Goal: Information Seeking & Learning: Find specific fact

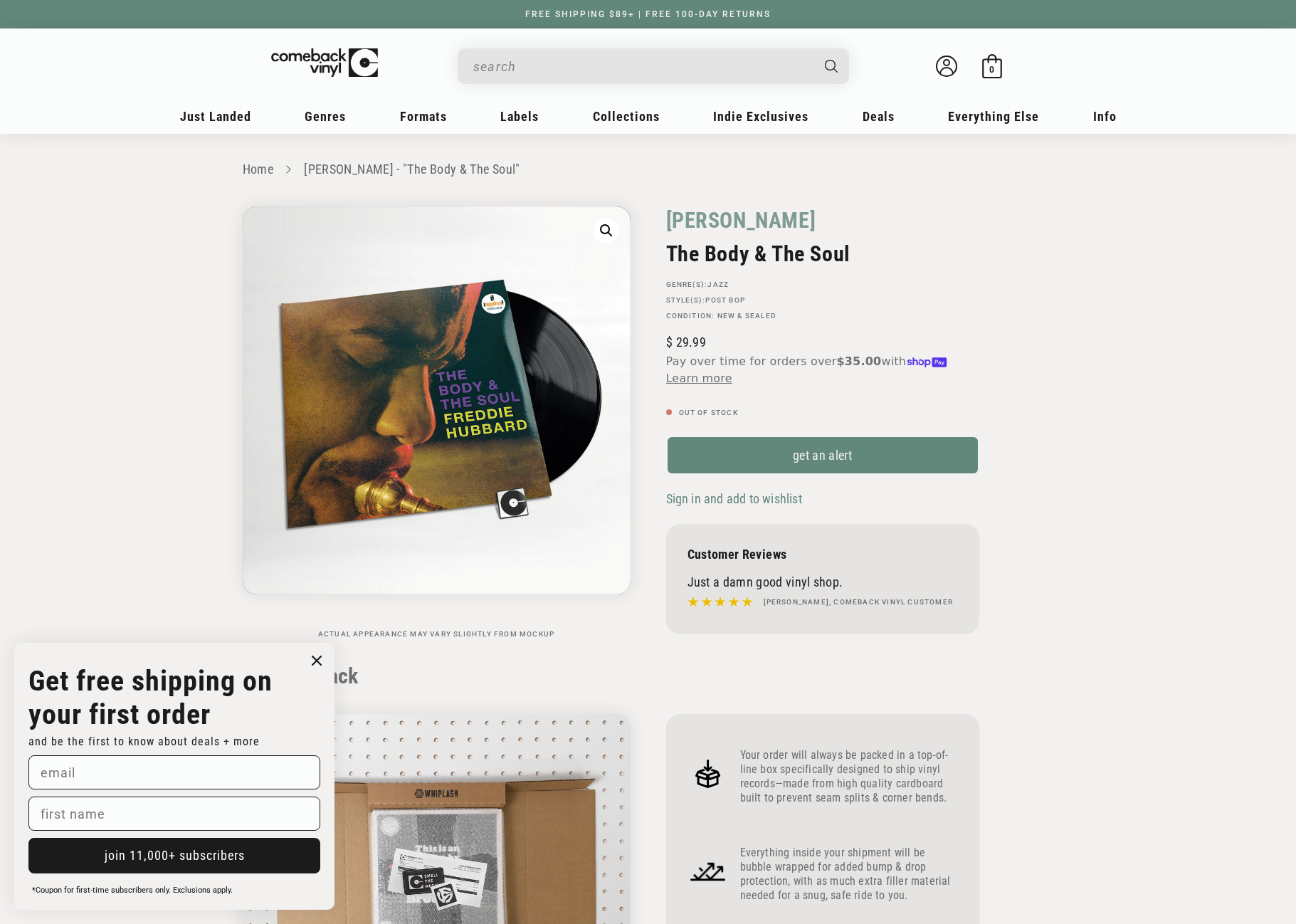
scroll to position [1424, 0]
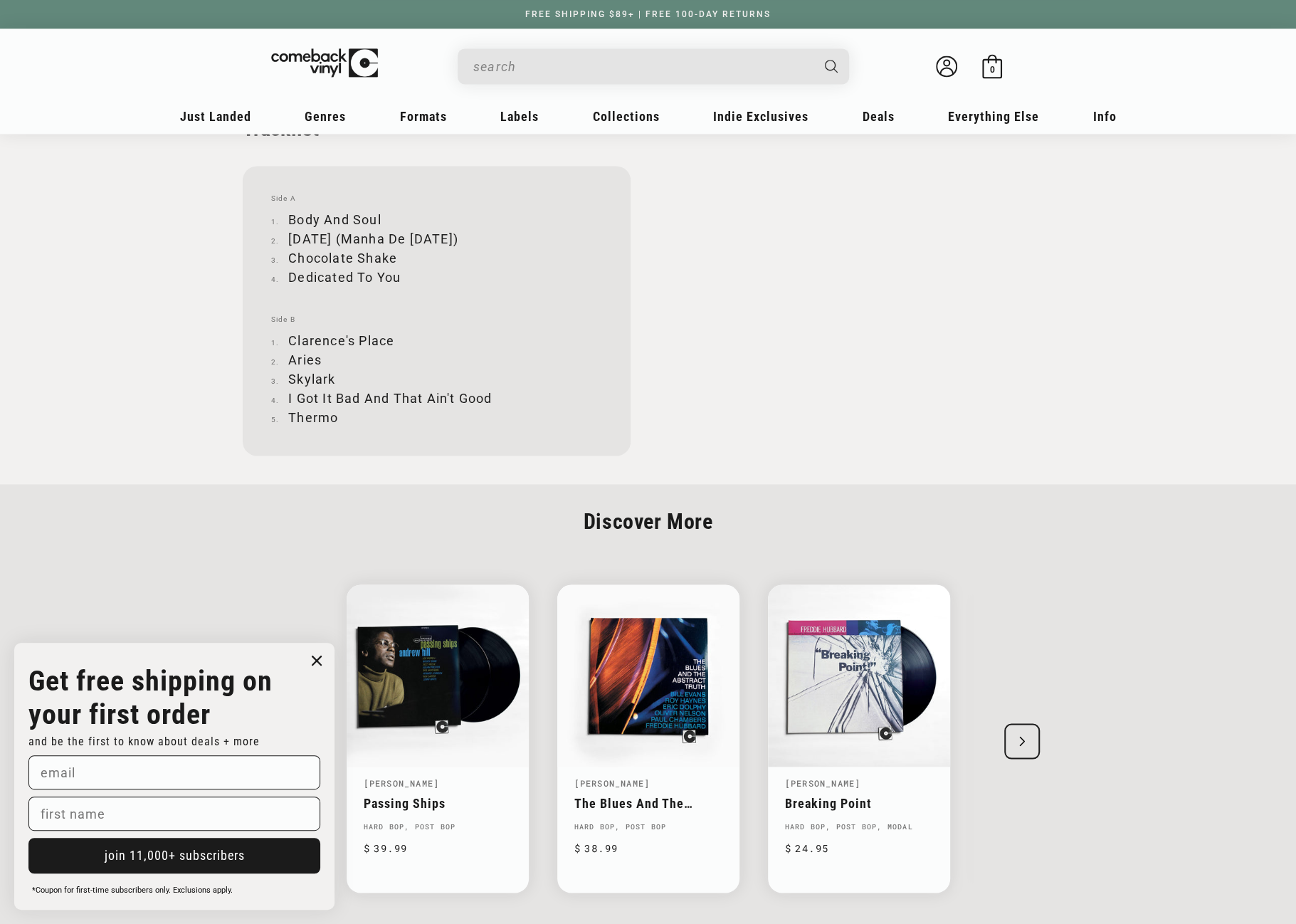
click at [597, 71] on input "When autocomplete results are available use up and down arrows to review and en…" at bounding box center [642, 67] width 337 height 30
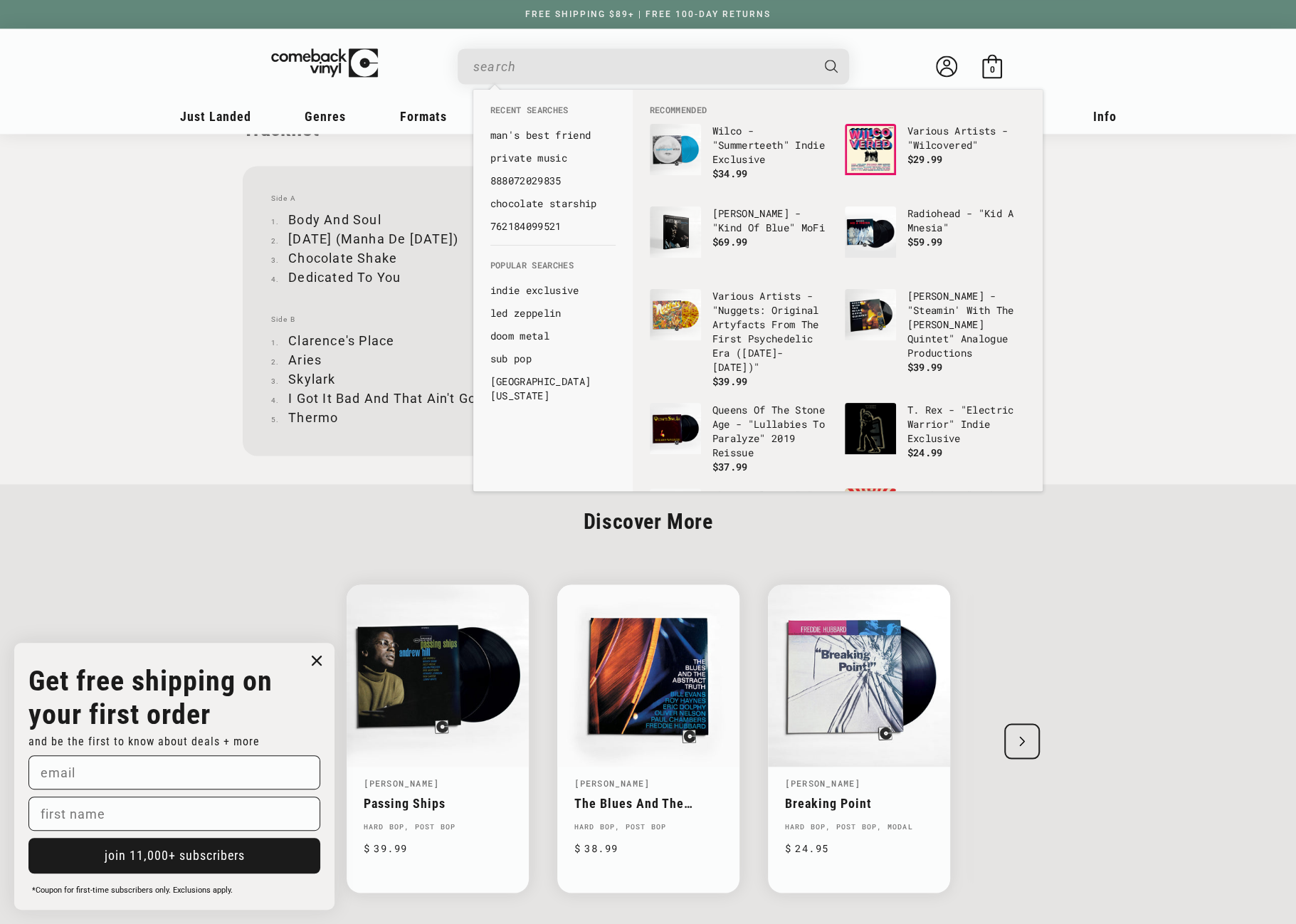
paste input "194397372618"
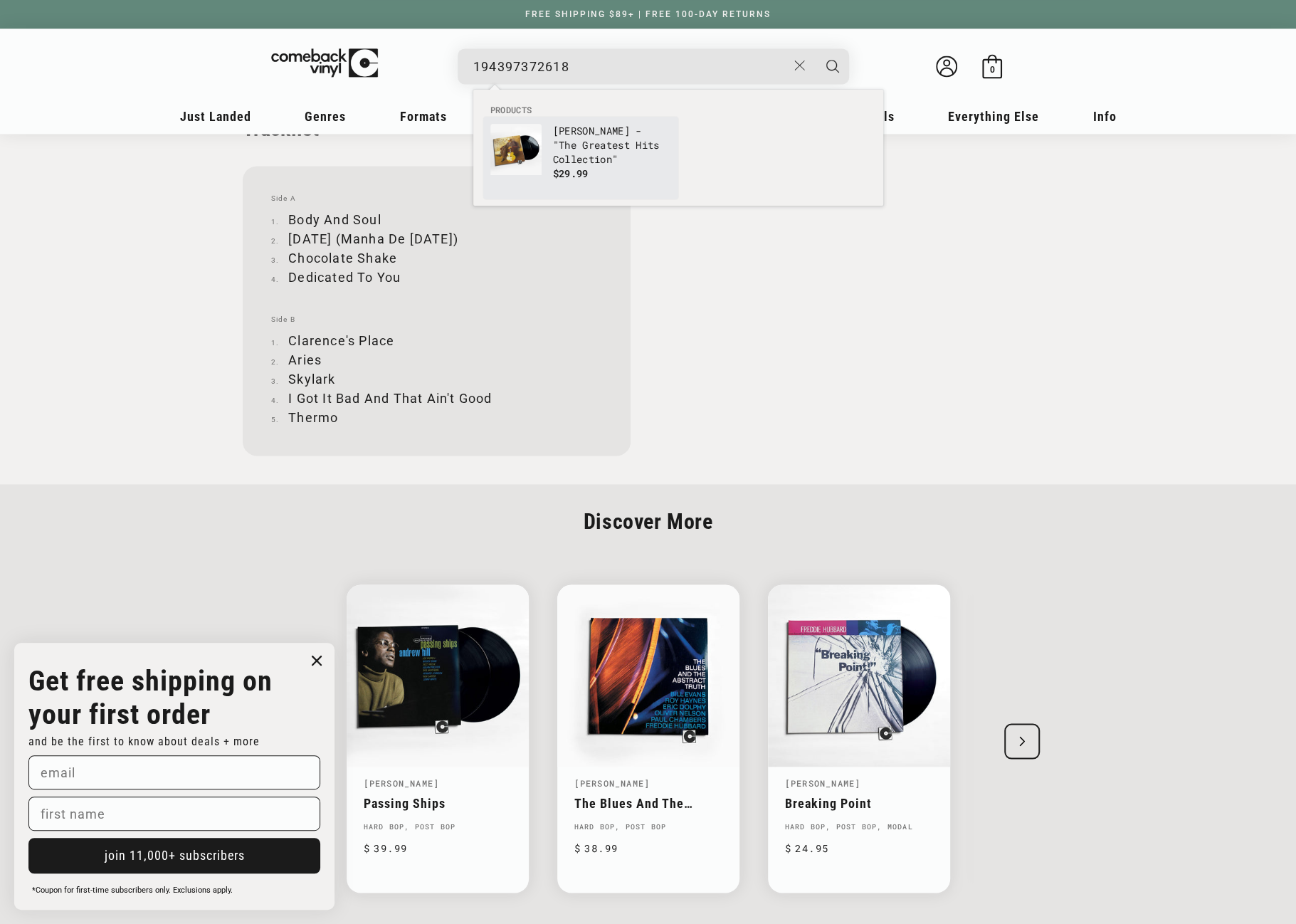
type input "194397372618"
click at [561, 148] on p "[PERSON_NAME] - "The Greatest Hits Collection"" at bounding box center [612, 145] width 118 height 43
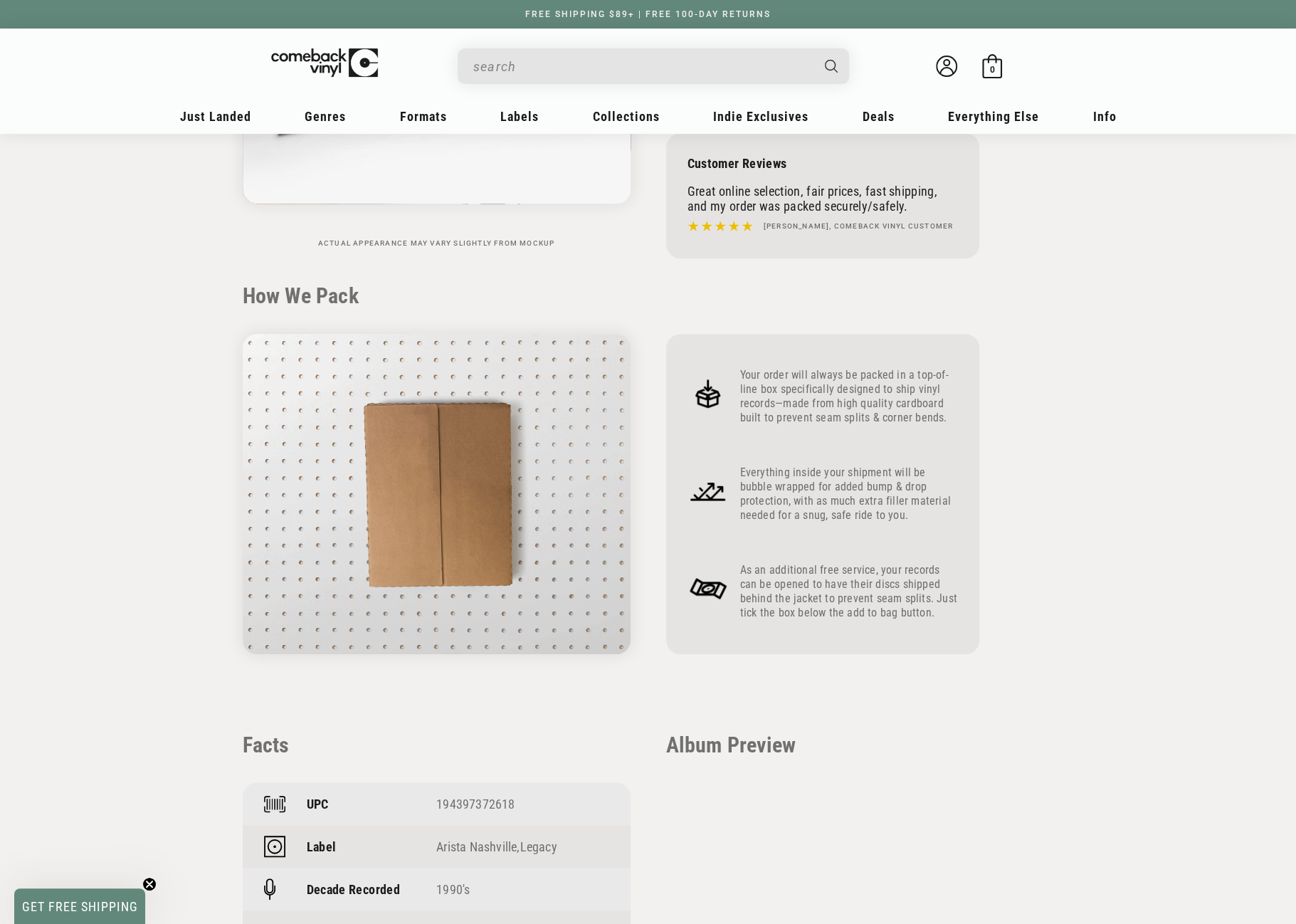
scroll to position [427, 0]
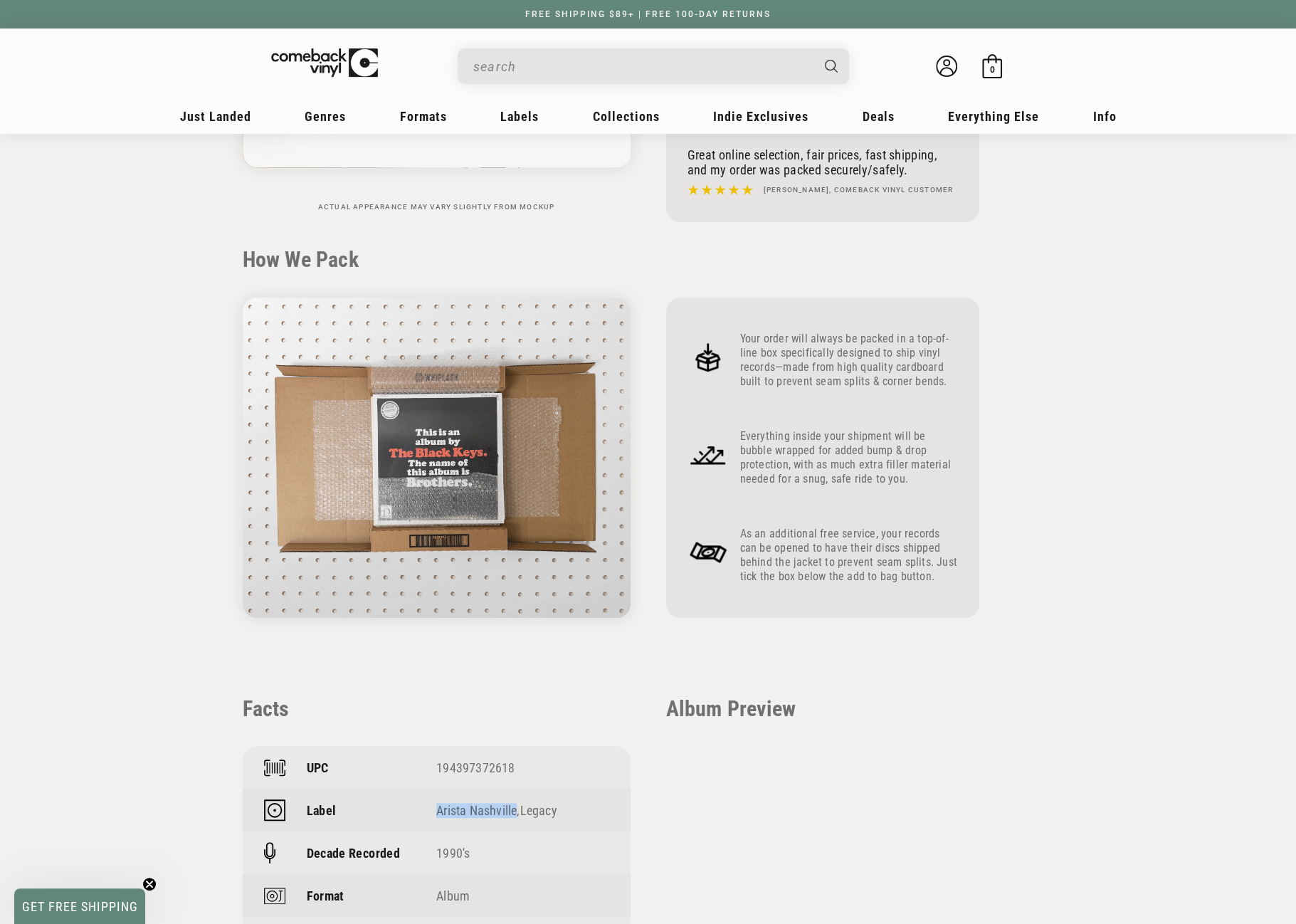
drag, startPoint x: 518, startPoint y: 801, endPoint x: 434, endPoint y: 805, distance: 84.1
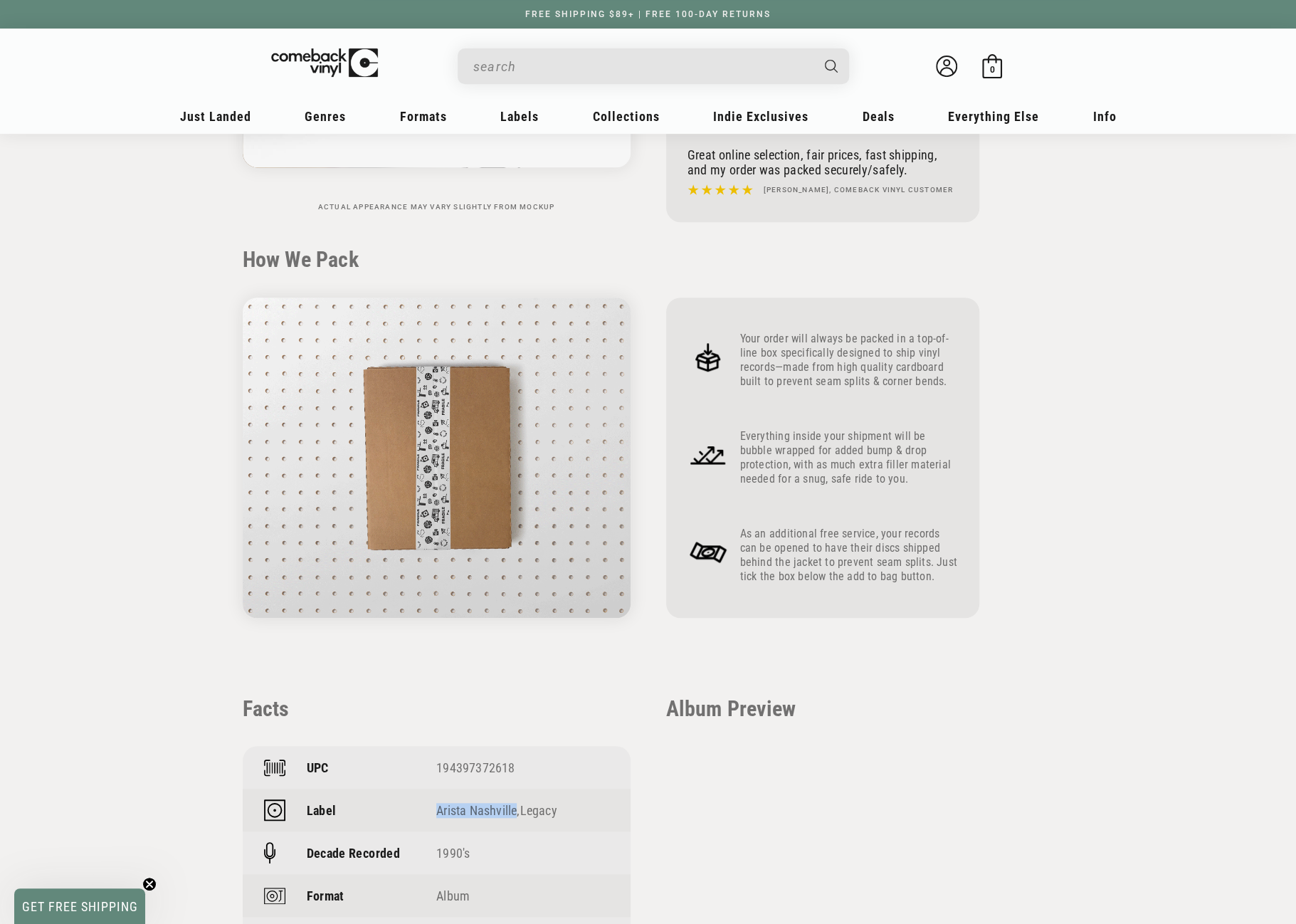
click at [434, 805] on div "Label Arista Nashville , Legacy" at bounding box center [436, 810] width 388 height 43
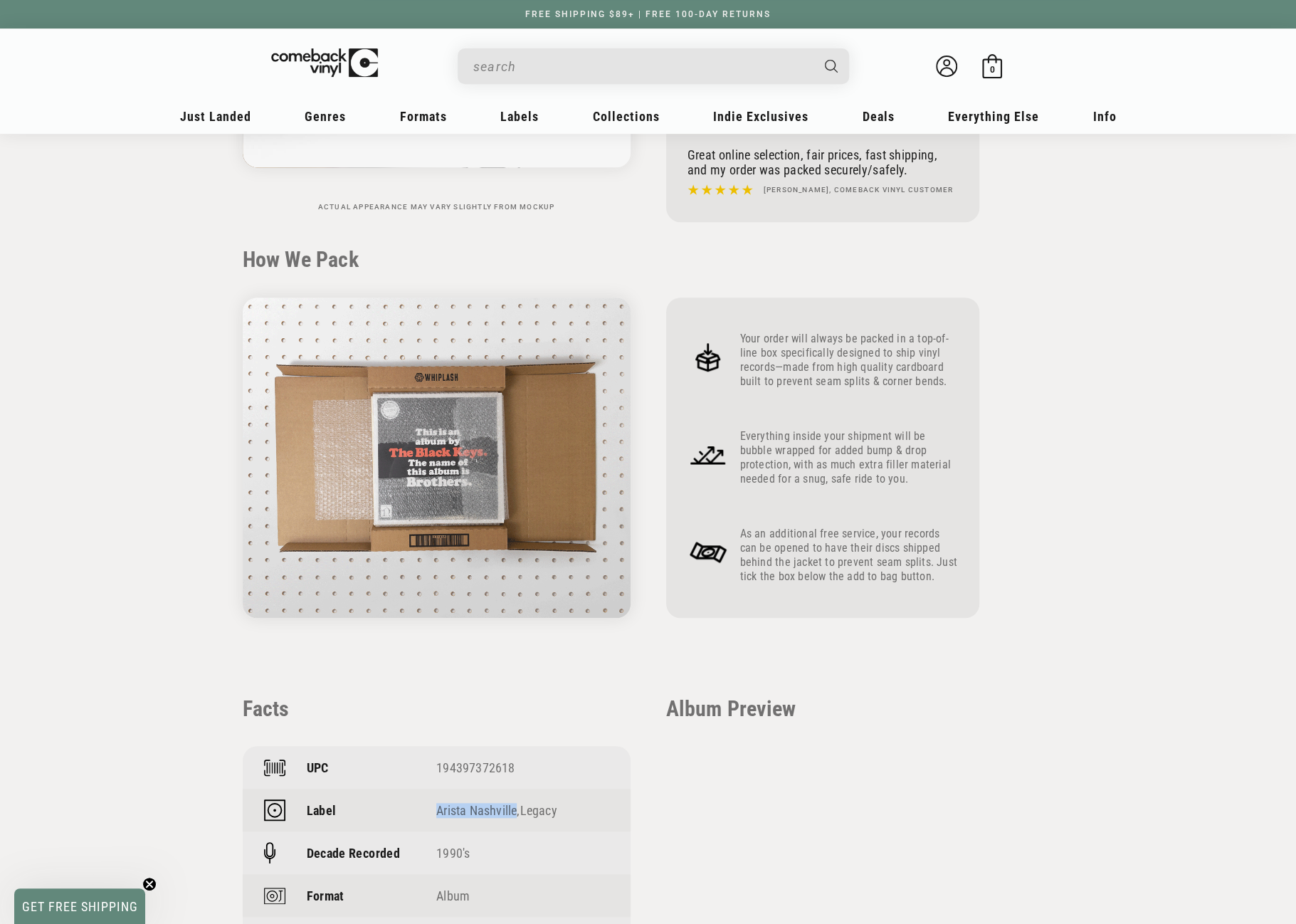
copy div "Arista Nashville"
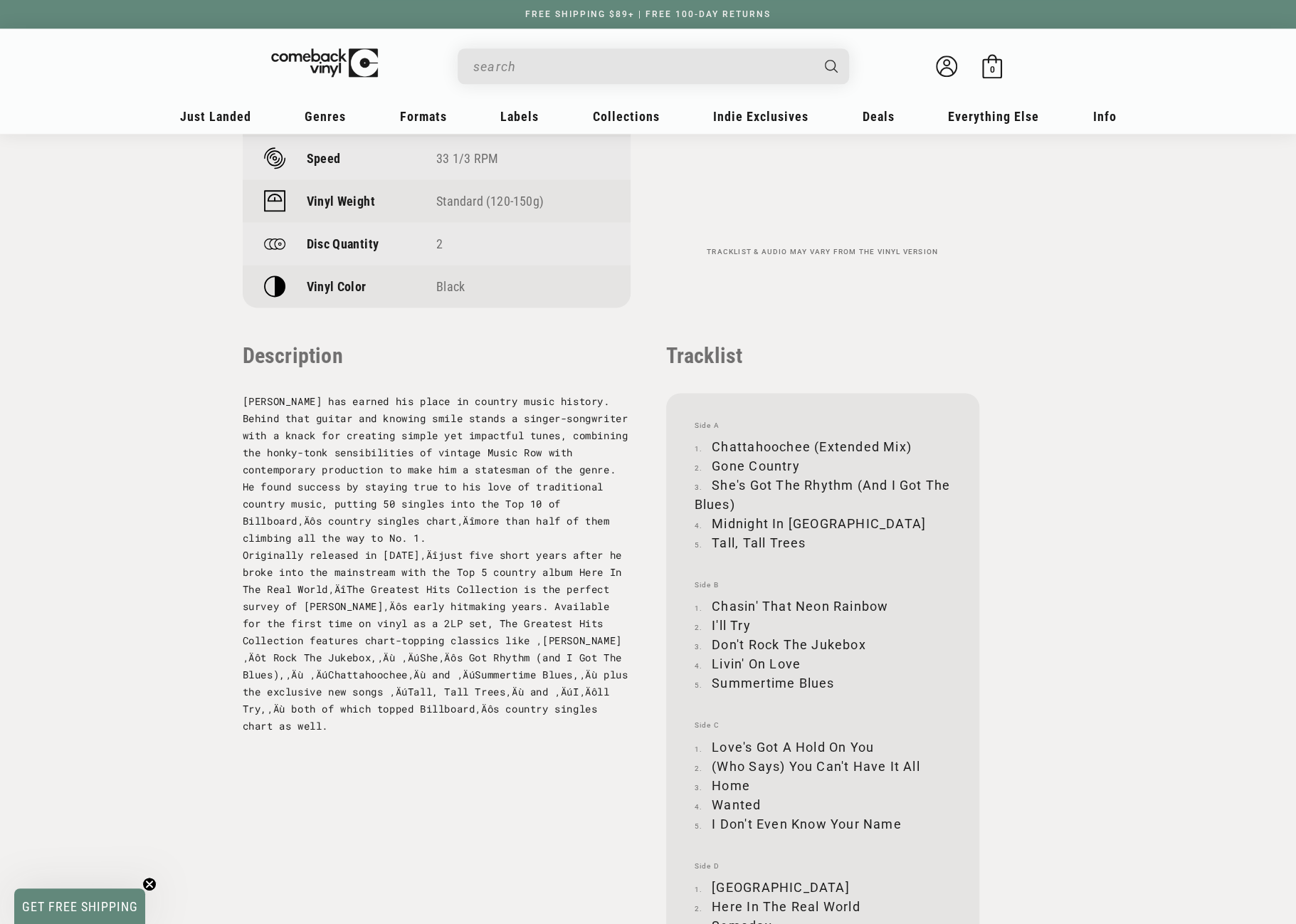
scroll to position [1211, 0]
drag, startPoint x: 713, startPoint y: 442, endPoint x: 914, endPoint y: 438, distance: 201.0
click at [914, 438] on li "Chattahoochee (Extended Mix)" at bounding box center [823, 444] width 256 height 19
copy li "Chattahoochee (Extended Mix)"
drag, startPoint x: 713, startPoint y: 462, endPoint x: 799, endPoint y: 465, distance: 86.1
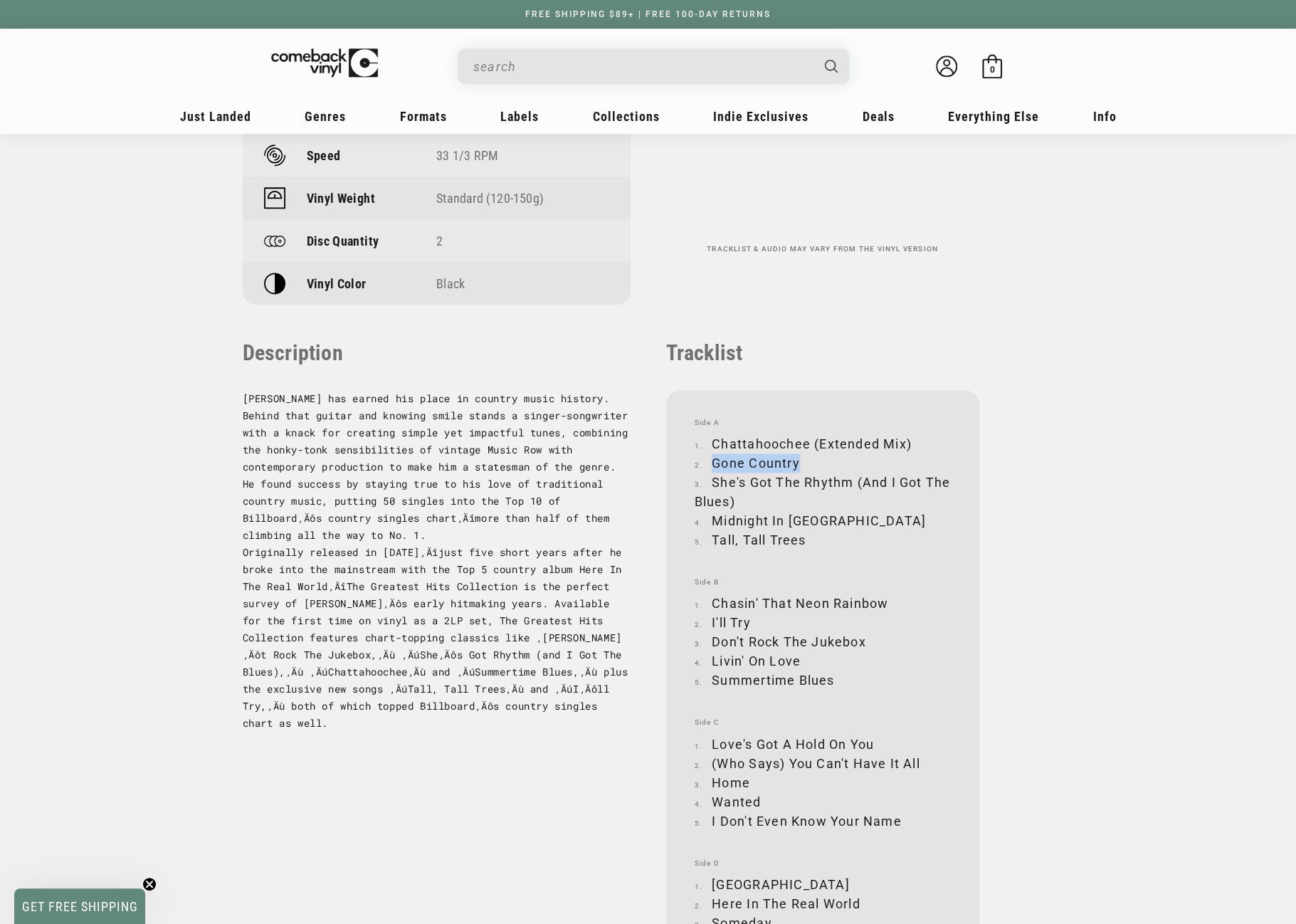
click at [799, 465] on li "Gone Country" at bounding box center [823, 463] width 256 height 19
copy li "Gone Country"
drag, startPoint x: 712, startPoint y: 479, endPoint x: 736, endPoint y: 500, distance: 31.9
click at [736, 500] on li "She's Got The Rhythm (And I Got The Blues)" at bounding box center [823, 491] width 256 height 38
copy li "She's Got The Rhythm (And I Got The Blues)"
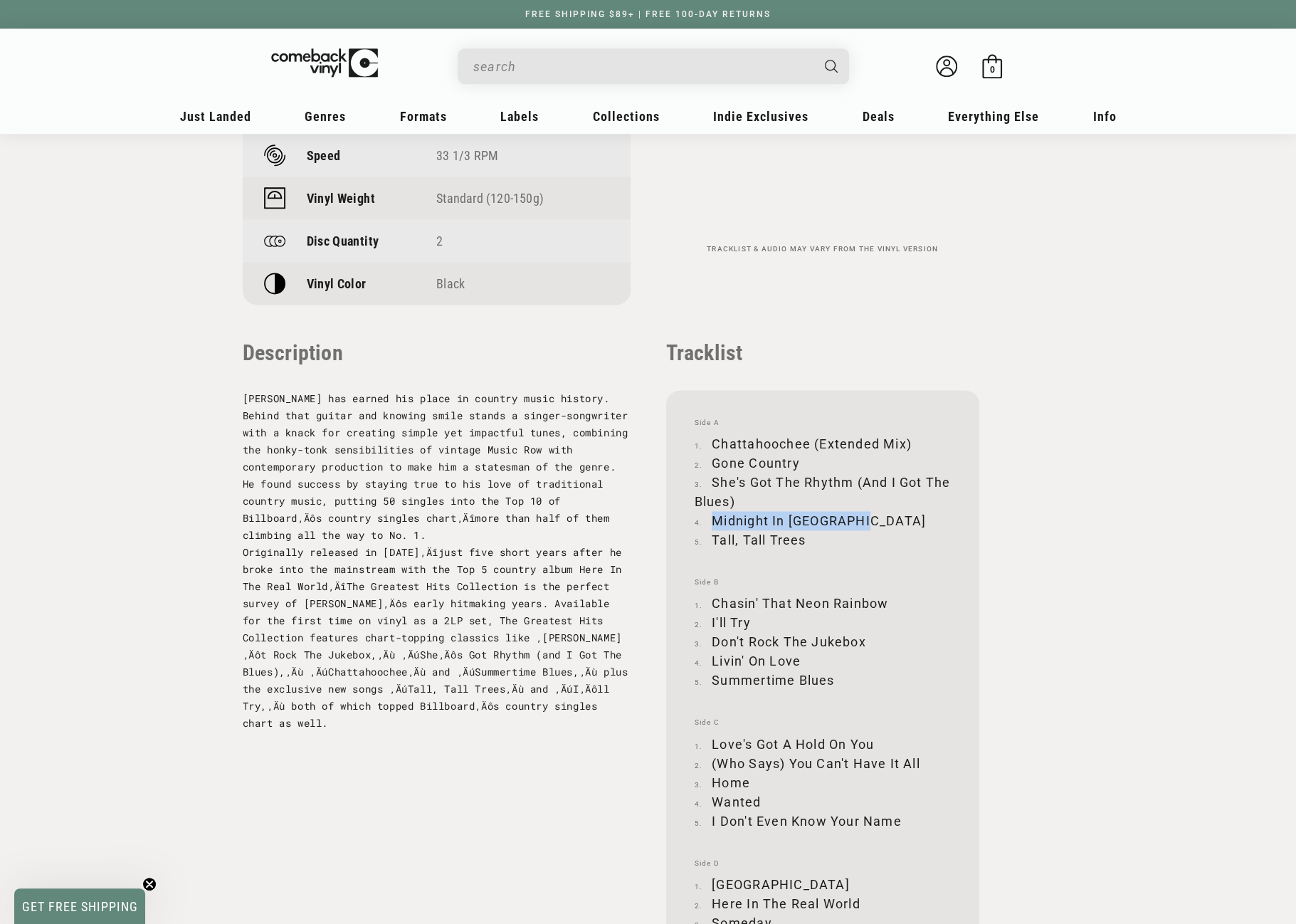
drag, startPoint x: 713, startPoint y: 520, endPoint x: 871, endPoint y: 522, distance: 158.0
click at [871, 522] on li "Midnight In Montgomery" at bounding box center [823, 521] width 256 height 19
copy li "Midnight In Montgomery"
drag, startPoint x: 714, startPoint y: 539, endPoint x: 805, endPoint y: 548, distance: 91.4
click at [805, 548] on li "Tall, Tall Trees" at bounding box center [823, 540] width 256 height 19
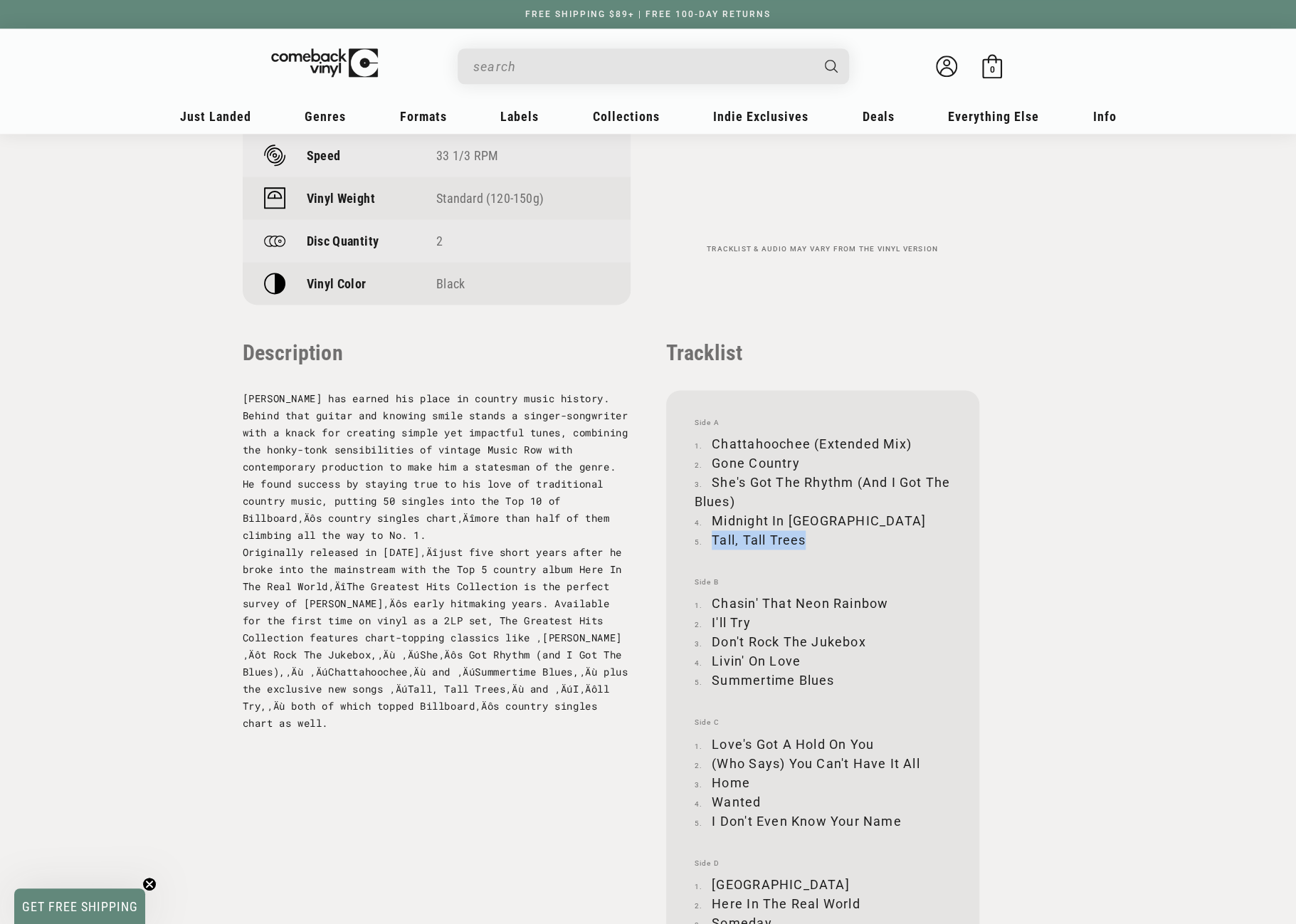
copy li "Tall, Tall Trees"
drag, startPoint x: 713, startPoint y: 599, endPoint x: 884, endPoint y: 597, distance: 171.0
click at [884, 597] on li "Chasin' That Neon Rainbow" at bounding box center [823, 603] width 256 height 19
copy li "Chasin' That Neon Rainbow"
drag, startPoint x: 712, startPoint y: 622, endPoint x: 750, endPoint y: 619, distance: 38.1
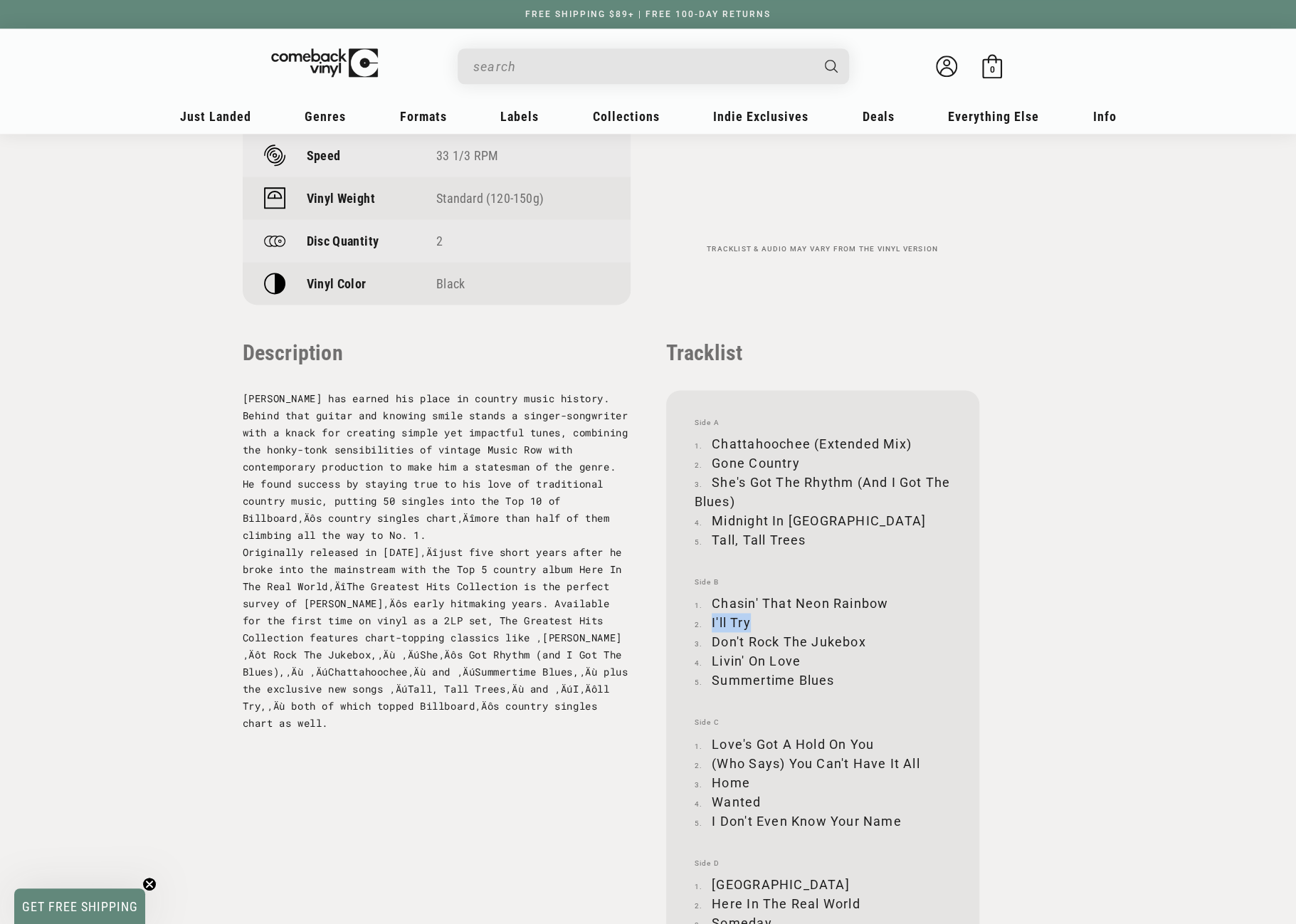
click at [750, 619] on li "I'll Try" at bounding box center [823, 622] width 256 height 19
copy li "I'll Try"
drag, startPoint x: 714, startPoint y: 643, endPoint x: 862, endPoint y: 643, distance: 148.0
click at [862, 643] on li "Don't Rock The Jukebox" at bounding box center [823, 642] width 256 height 19
copy li "Don't Rock The Jukebox"
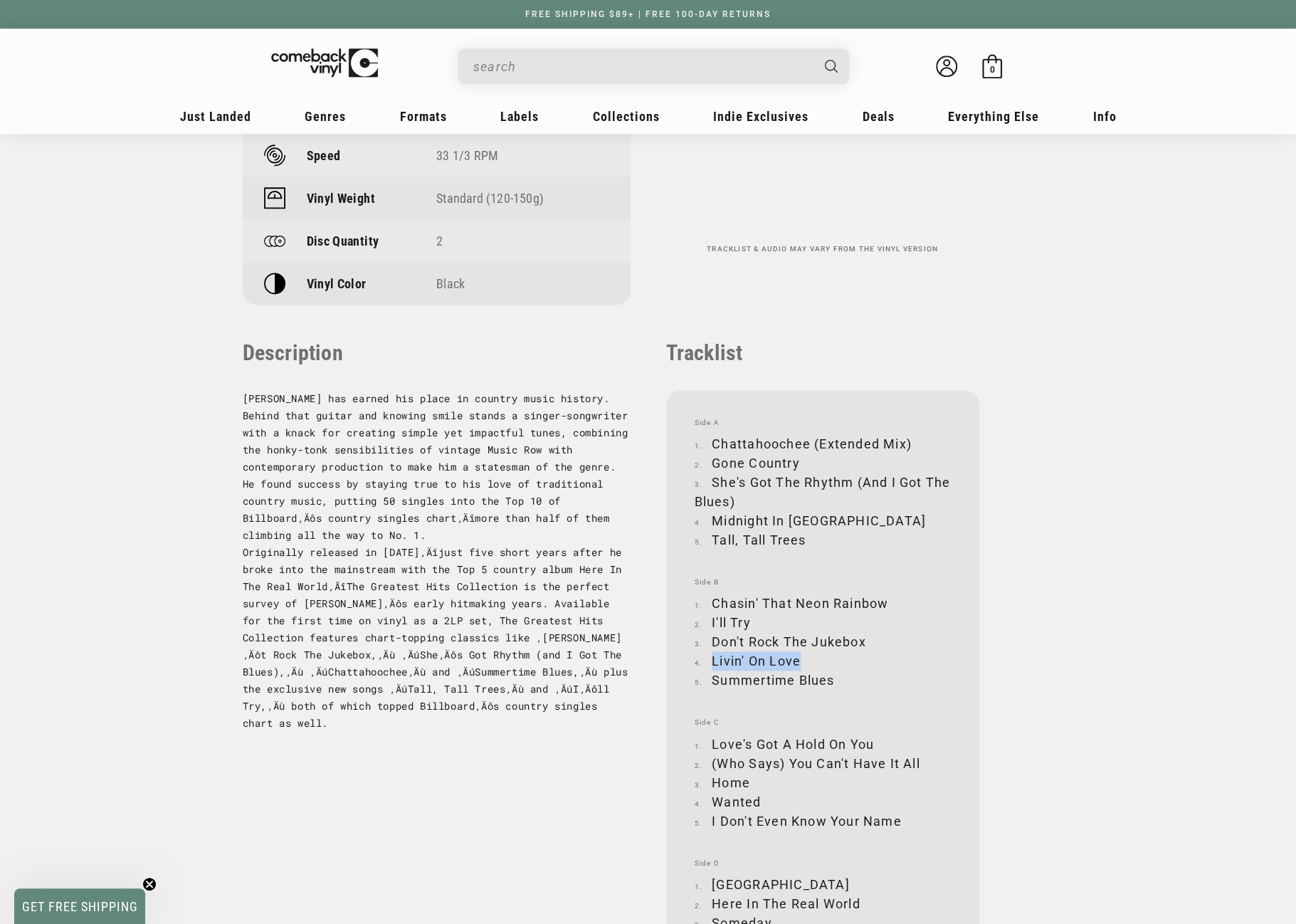
drag, startPoint x: 712, startPoint y: 661, endPoint x: 799, endPoint y: 659, distance: 87.0
click at [799, 659] on li "Livin' On Love" at bounding box center [823, 661] width 256 height 19
copy li "Livin' On Love"
drag, startPoint x: 713, startPoint y: 678, endPoint x: 831, endPoint y: 680, distance: 118.0
click at [831, 680] on li "Summertime Blues" at bounding box center [823, 680] width 256 height 19
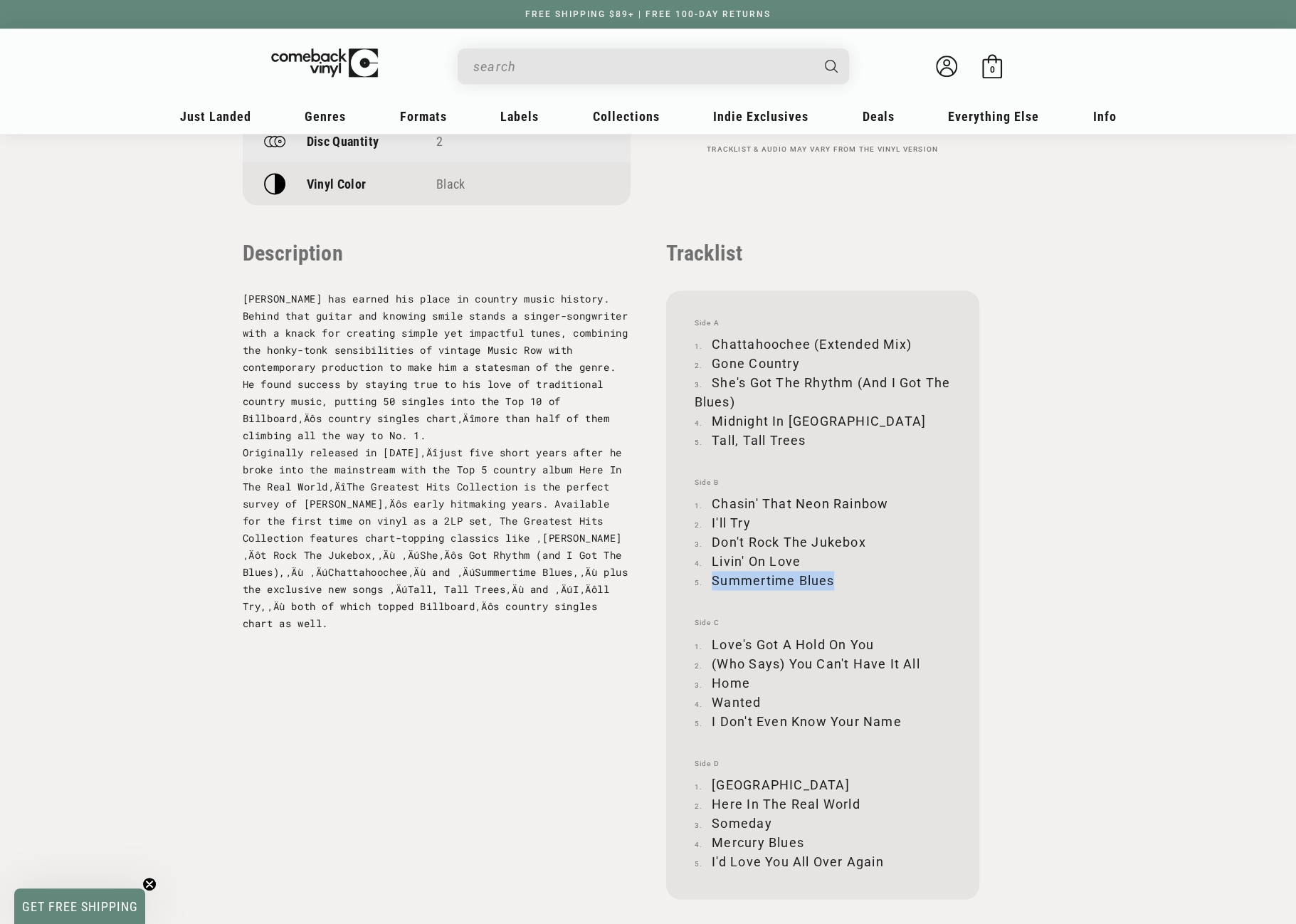
scroll to position [1353, 0]
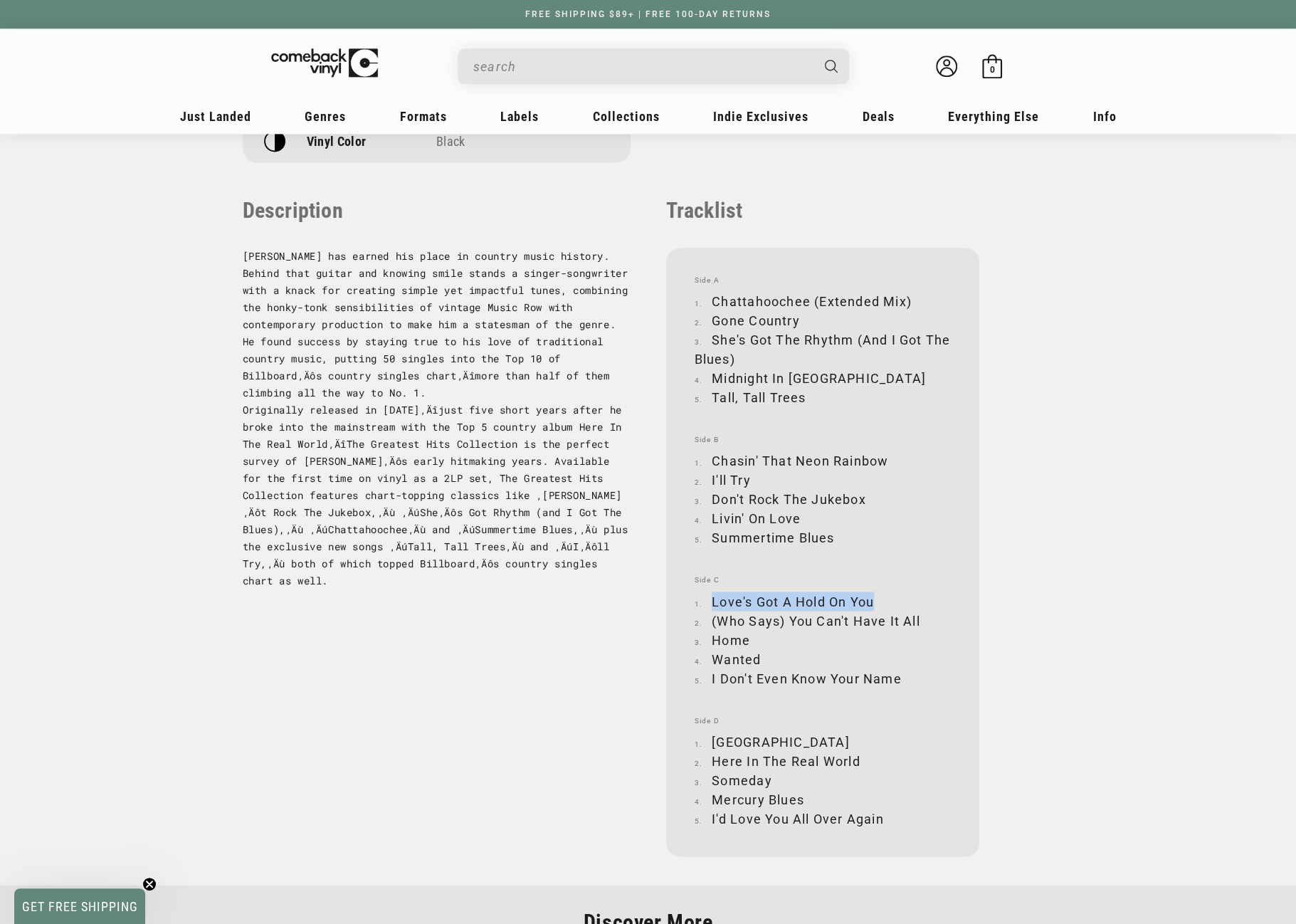
drag, startPoint x: 712, startPoint y: 599, endPoint x: 873, endPoint y: 601, distance: 161.0
click at [873, 601] on li "Love's Got A Hold On You" at bounding box center [823, 601] width 256 height 19
drag, startPoint x: 712, startPoint y: 619, endPoint x: 921, endPoint y: 614, distance: 209.1
click at [921, 614] on li "(Who Says) You Can't Have It All" at bounding box center [823, 620] width 256 height 19
drag, startPoint x: 713, startPoint y: 640, endPoint x: 748, endPoint y: 640, distance: 35.0
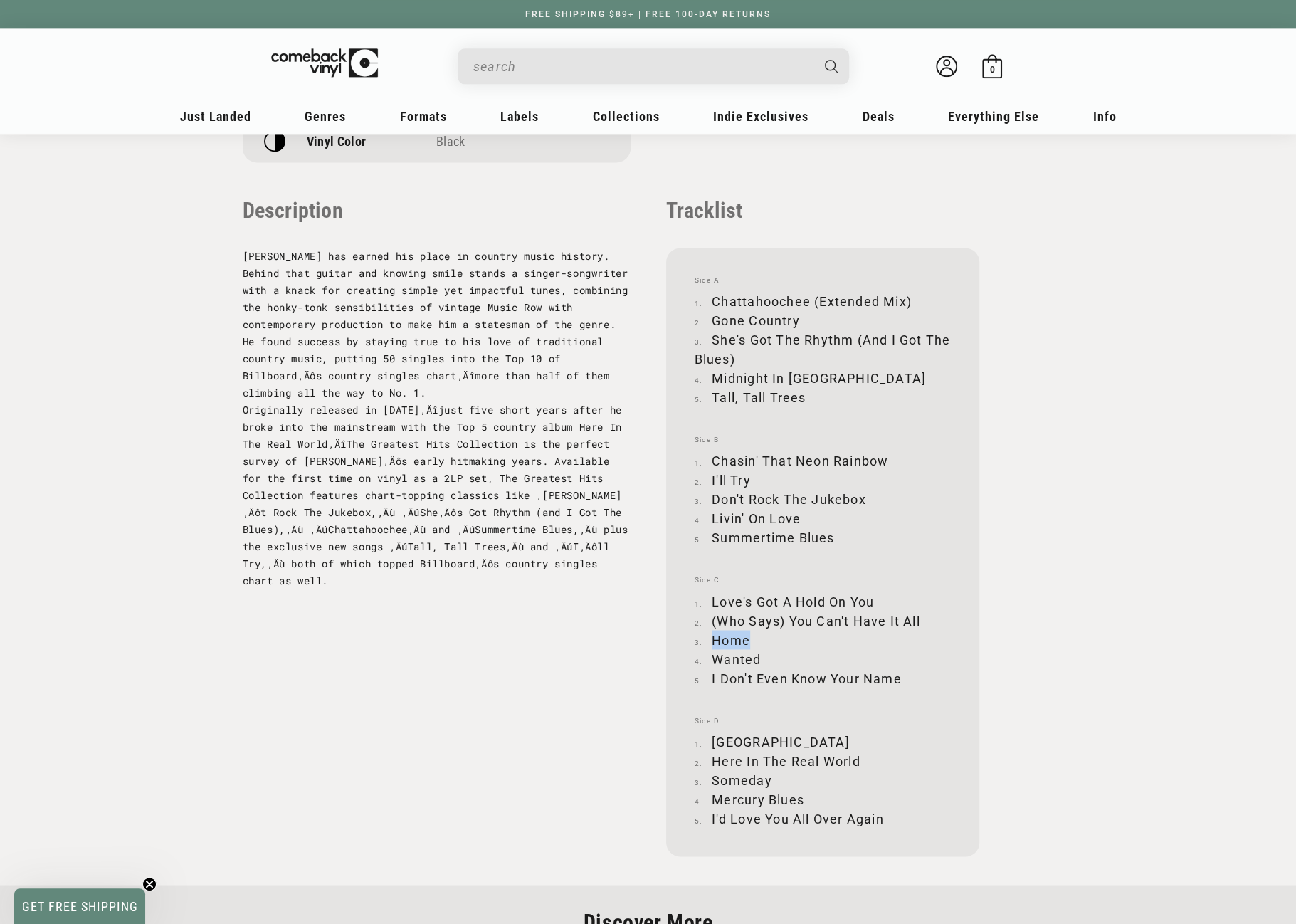
click at [748, 640] on li "Home" at bounding box center [823, 640] width 256 height 19
drag, startPoint x: 716, startPoint y: 657, endPoint x: 763, endPoint y: 655, distance: 47.0
click at [763, 655] on li "Wanted" at bounding box center [823, 659] width 256 height 19
drag, startPoint x: 712, startPoint y: 677, endPoint x: 905, endPoint y: 675, distance: 193.0
click at [905, 675] on li "I Don't Even Know Your Name" at bounding box center [823, 678] width 256 height 19
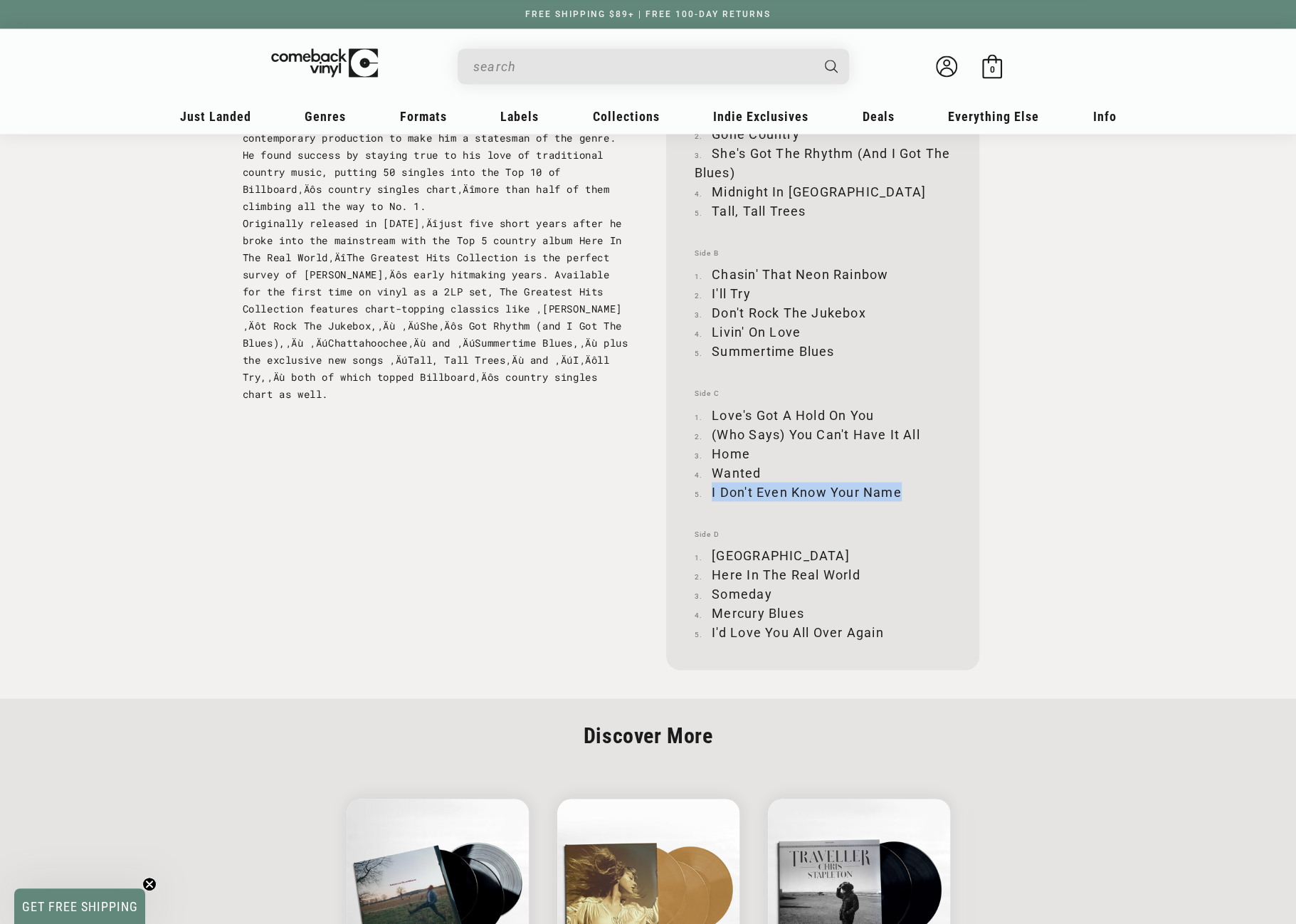
scroll to position [1567, 0]
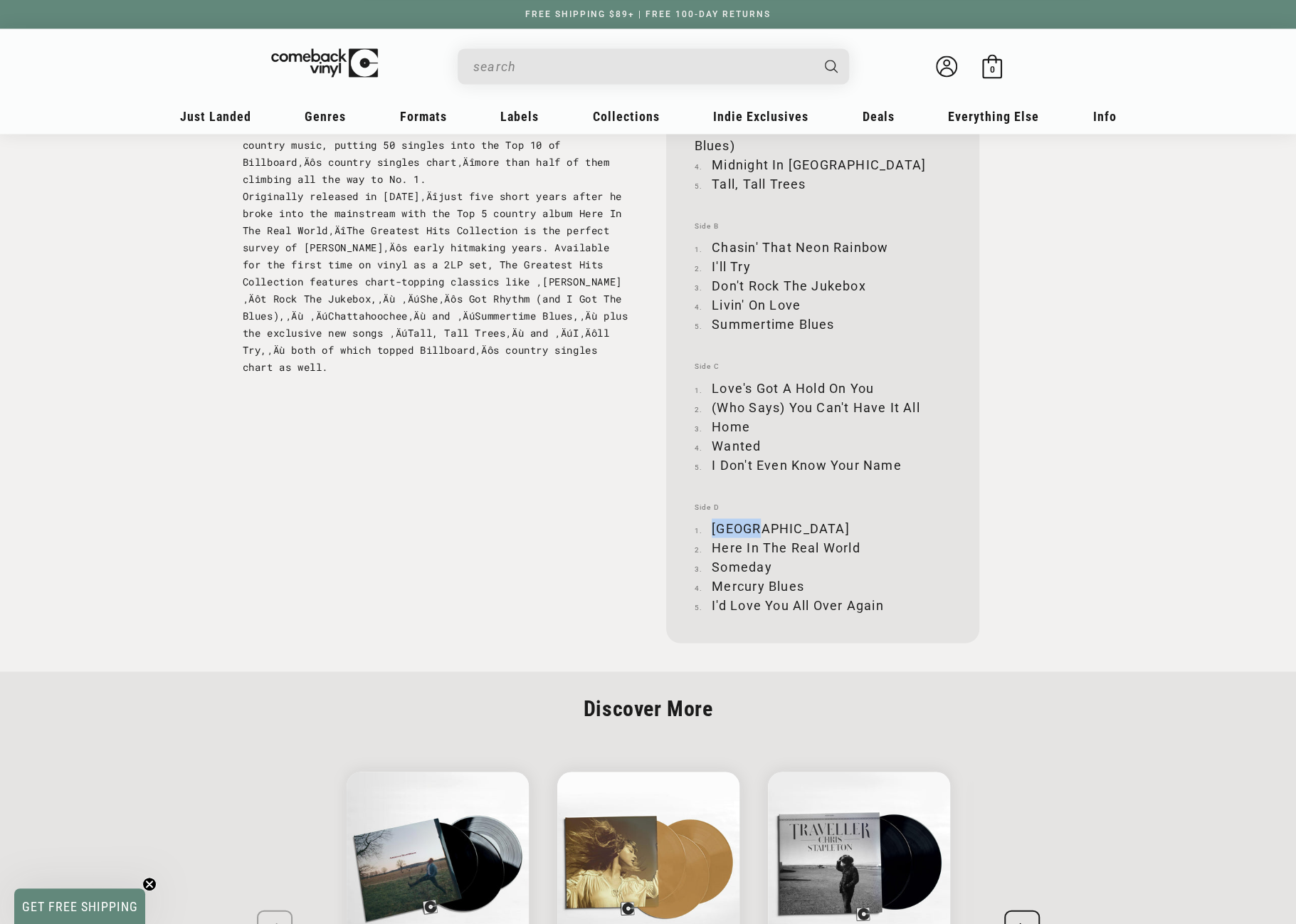
drag, startPoint x: 712, startPoint y: 525, endPoint x: 752, endPoint y: 525, distance: 40.0
click at [752, 525] on li "Dallas" at bounding box center [823, 528] width 256 height 19
drag, startPoint x: 713, startPoint y: 546, endPoint x: 856, endPoint y: 546, distance: 143.0
click at [856, 546] on li "Here In The Real World" at bounding box center [823, 547] width 256 height 19
drag, startPoint x: 714, startPoint y: 565, endPoint x: 772, endPoint y: 565, distance: 58.0
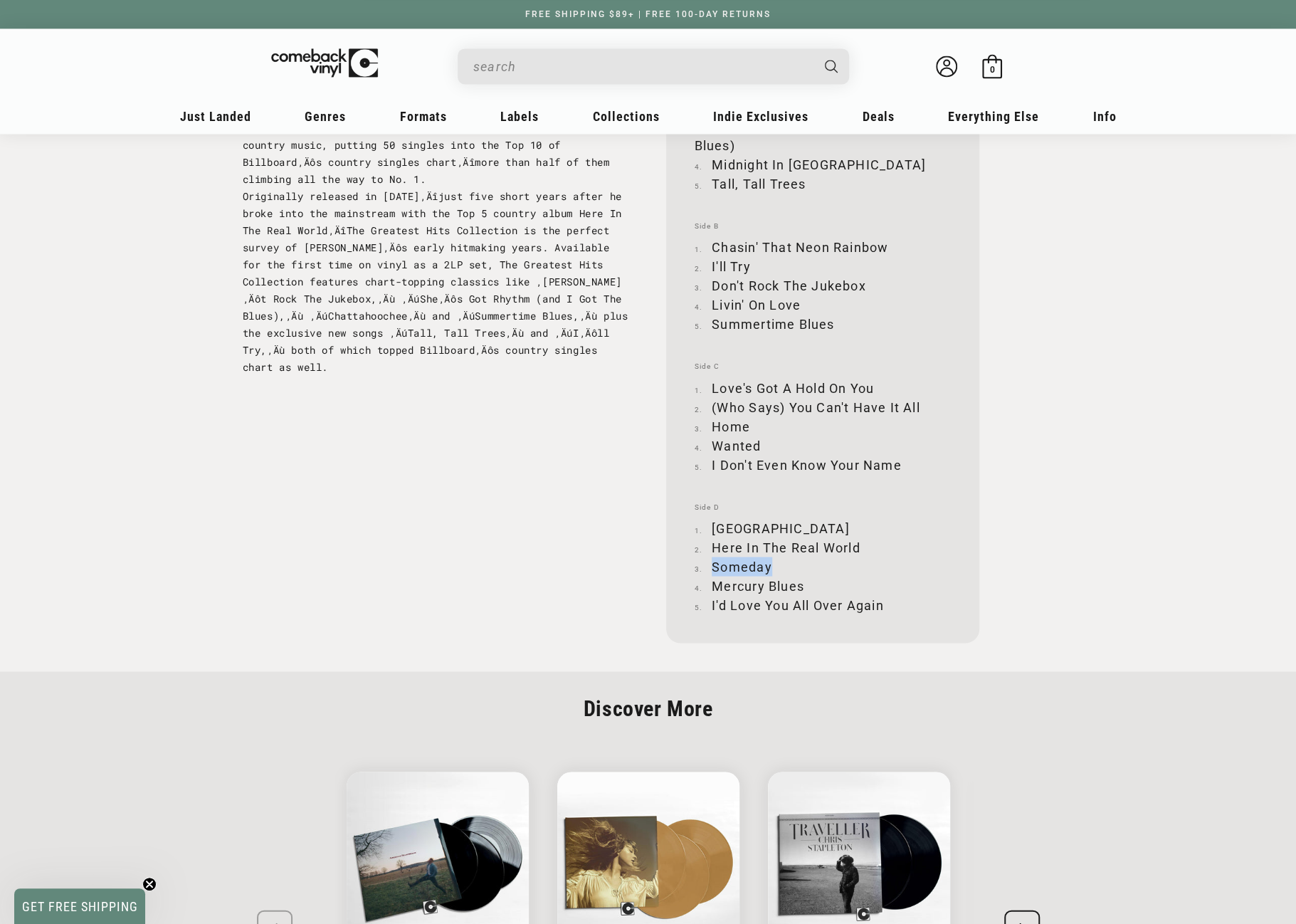
click at [772, 565] on li "Someday" at bounding box center [823, 567] width 256 height 19
drag, startPoint x: 712, startPoint y: 584, endPoint x: 801, endPoint y: 582, distance: 89.0
click at [801, 582] on li "Mercury Blues" at bounding box center [823, 585] width 256 height 19
drag, startPoint x: 712, startPoint y: 604, endPoint x: 883, endPoint y: 600, distance: 171.0
click at [883, 600] on li "I'd Love You All Over Again" at bounding box center [823, 605] width 256 height 19
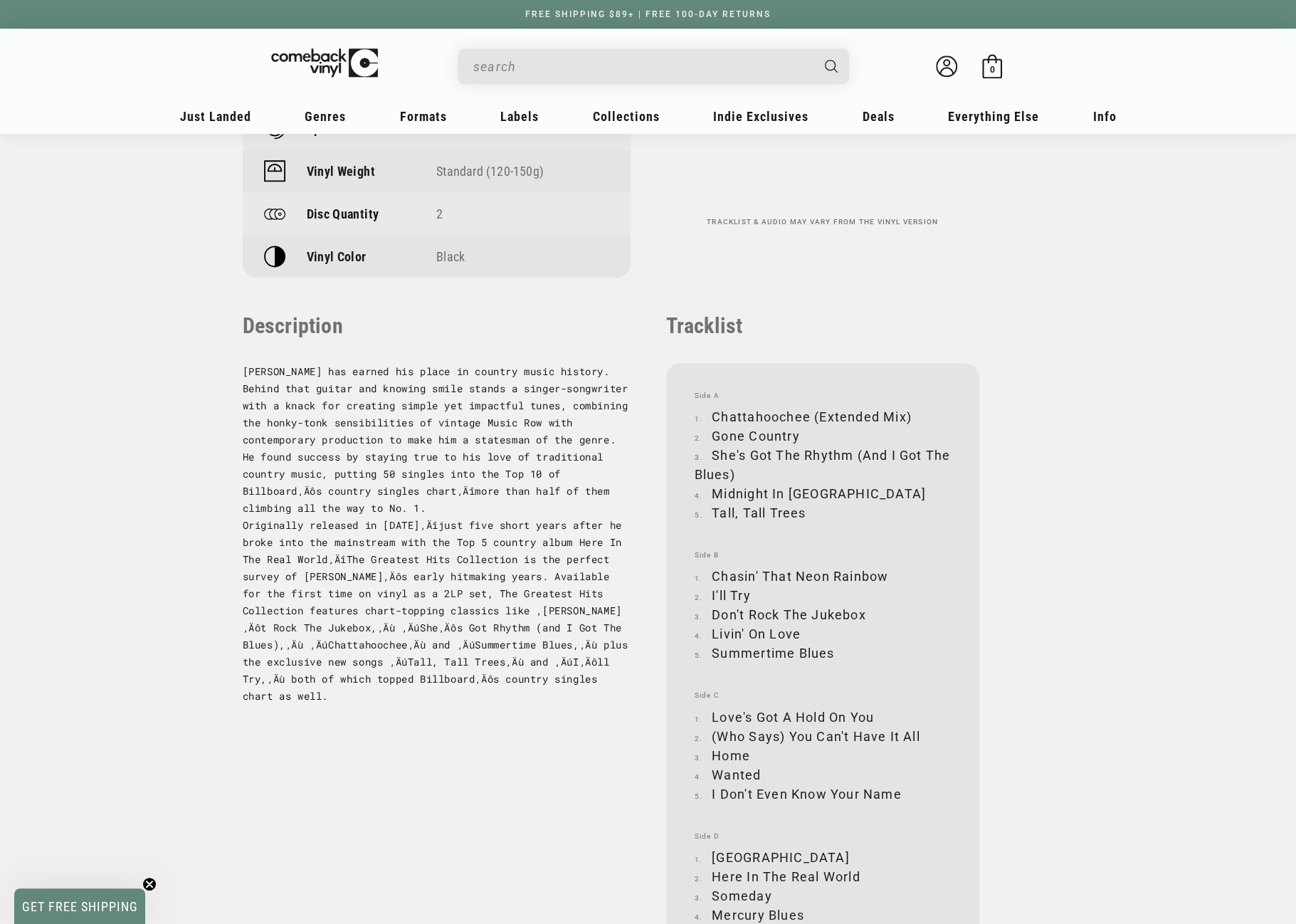
scroll to position [1211, 0]
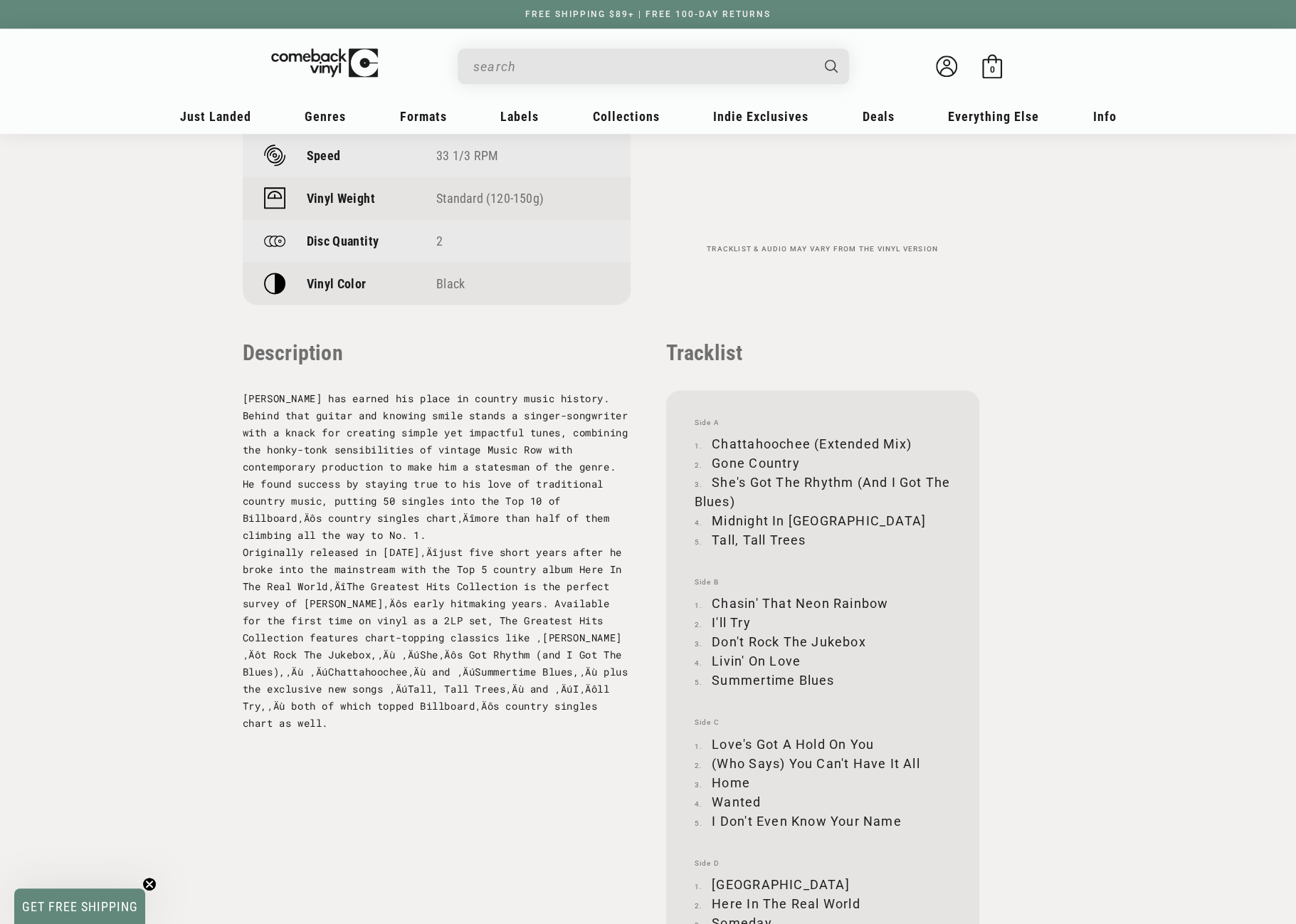
click at [575, 68] on input "When autocomplete results are available use up and down arrows to review and en…" at bounding box center [642, 67] width 337 height 30
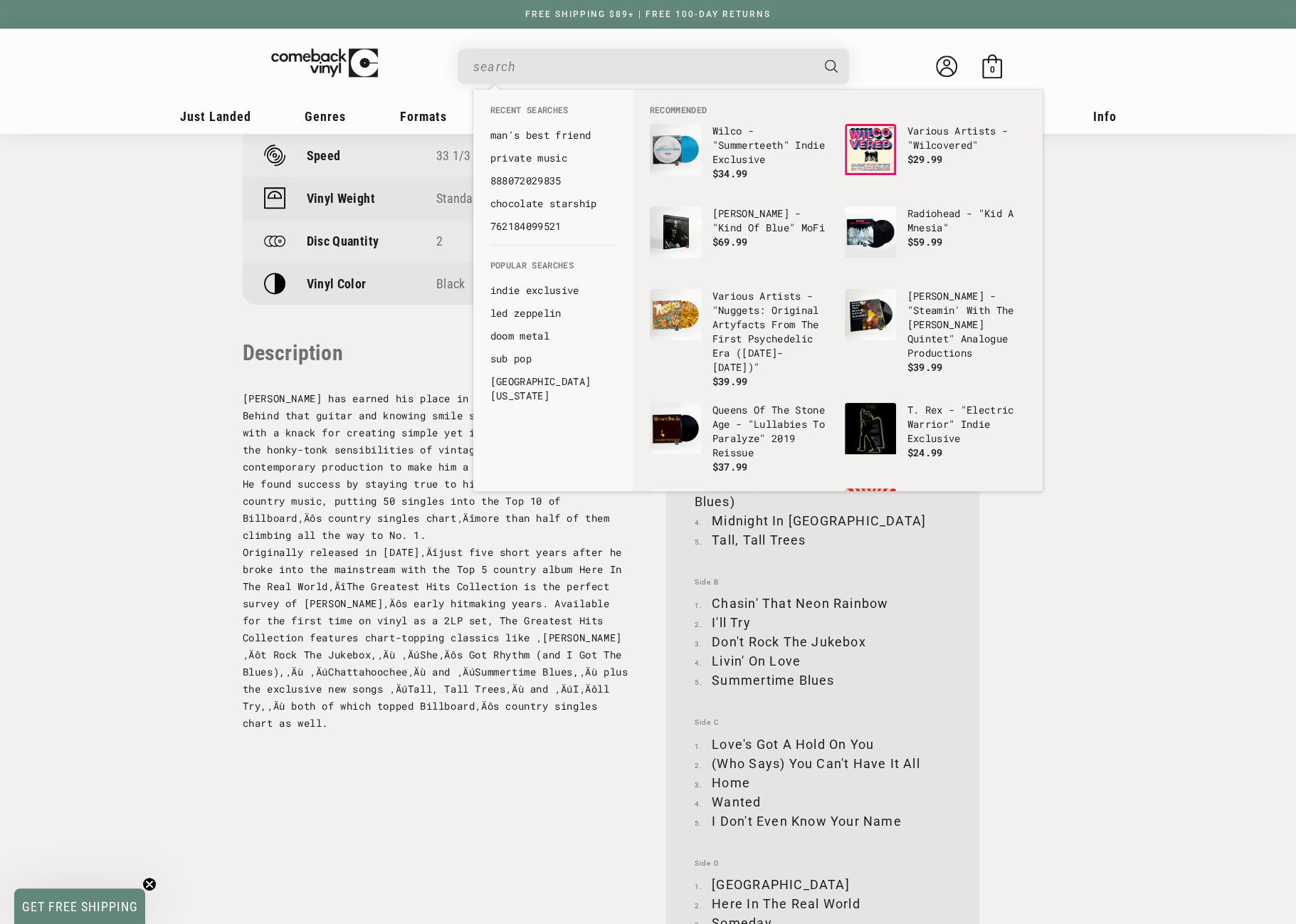
paste input "0603497896189"
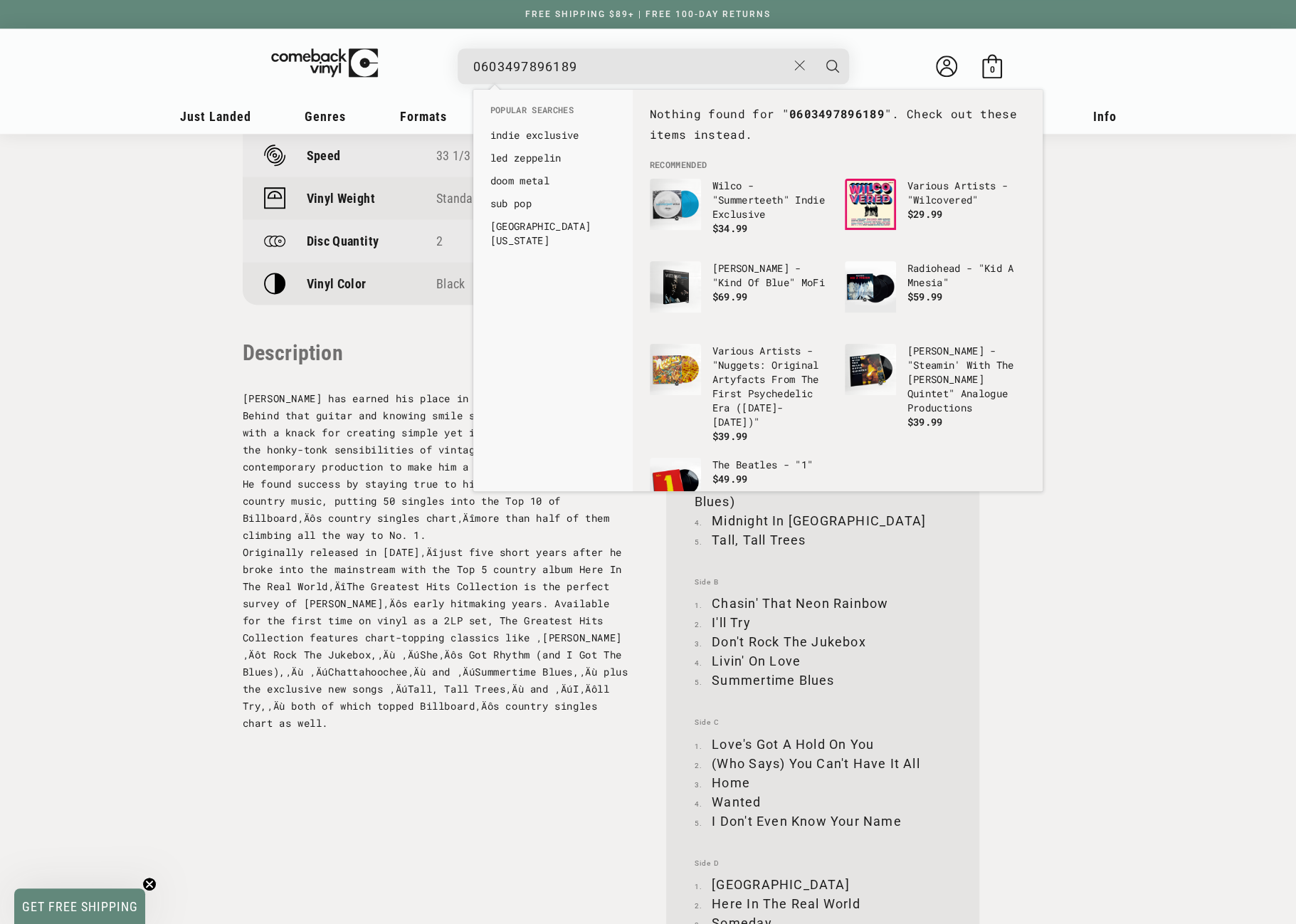
drag, startPoint x: 482, startPoint y: 68, endPoint x: 464, endPoint y: 66, distance: 18.1
click at [464, 66] on div "0603497896189 See all results... 0 results 0 results" at bounding box center [653, 66] width 392 height 36
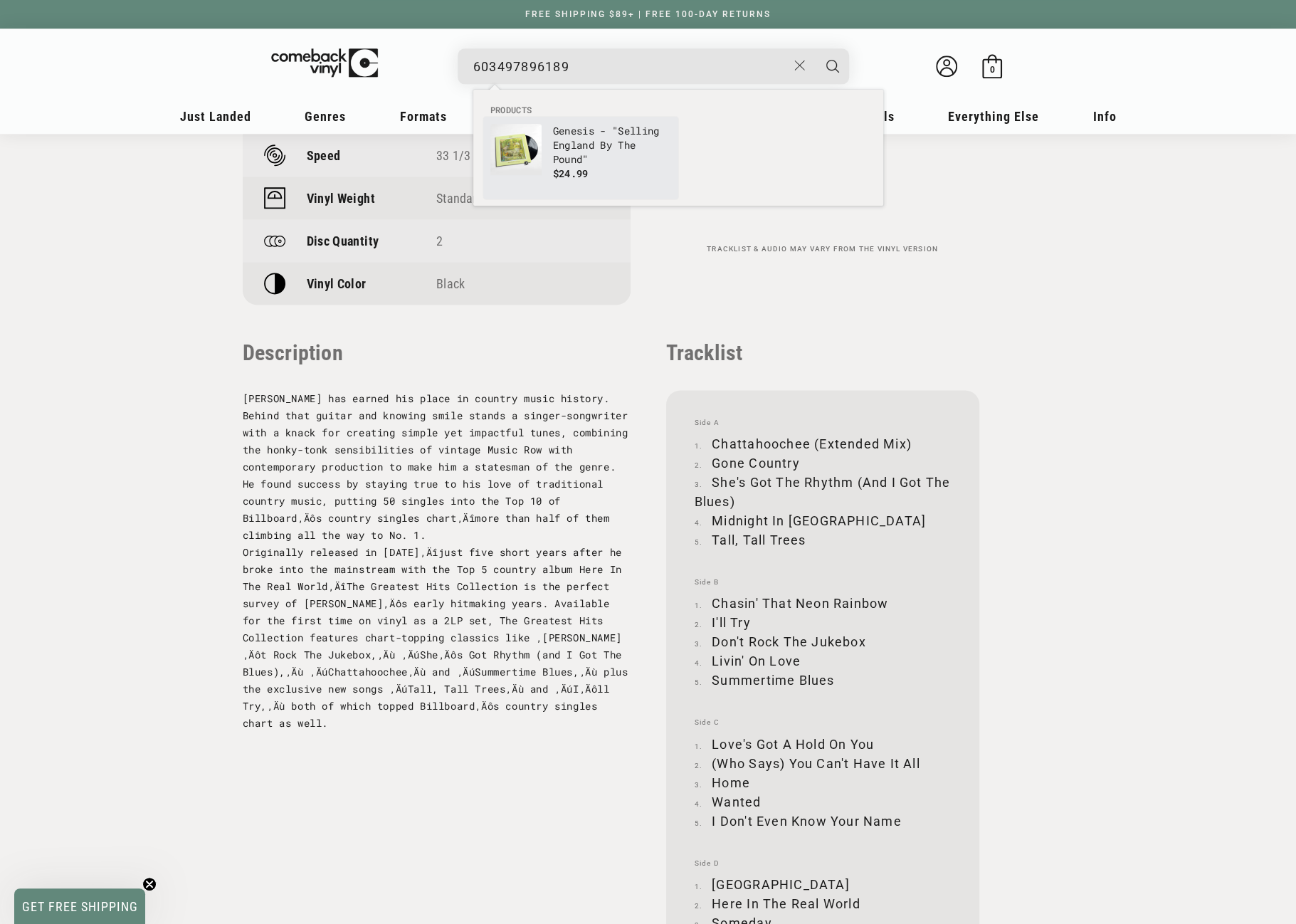
type input "603497896189"
click at [568, 136] on p "Genesis - "Selling England By The Pound"" at bounding box center [612, 145] width 118 height 43
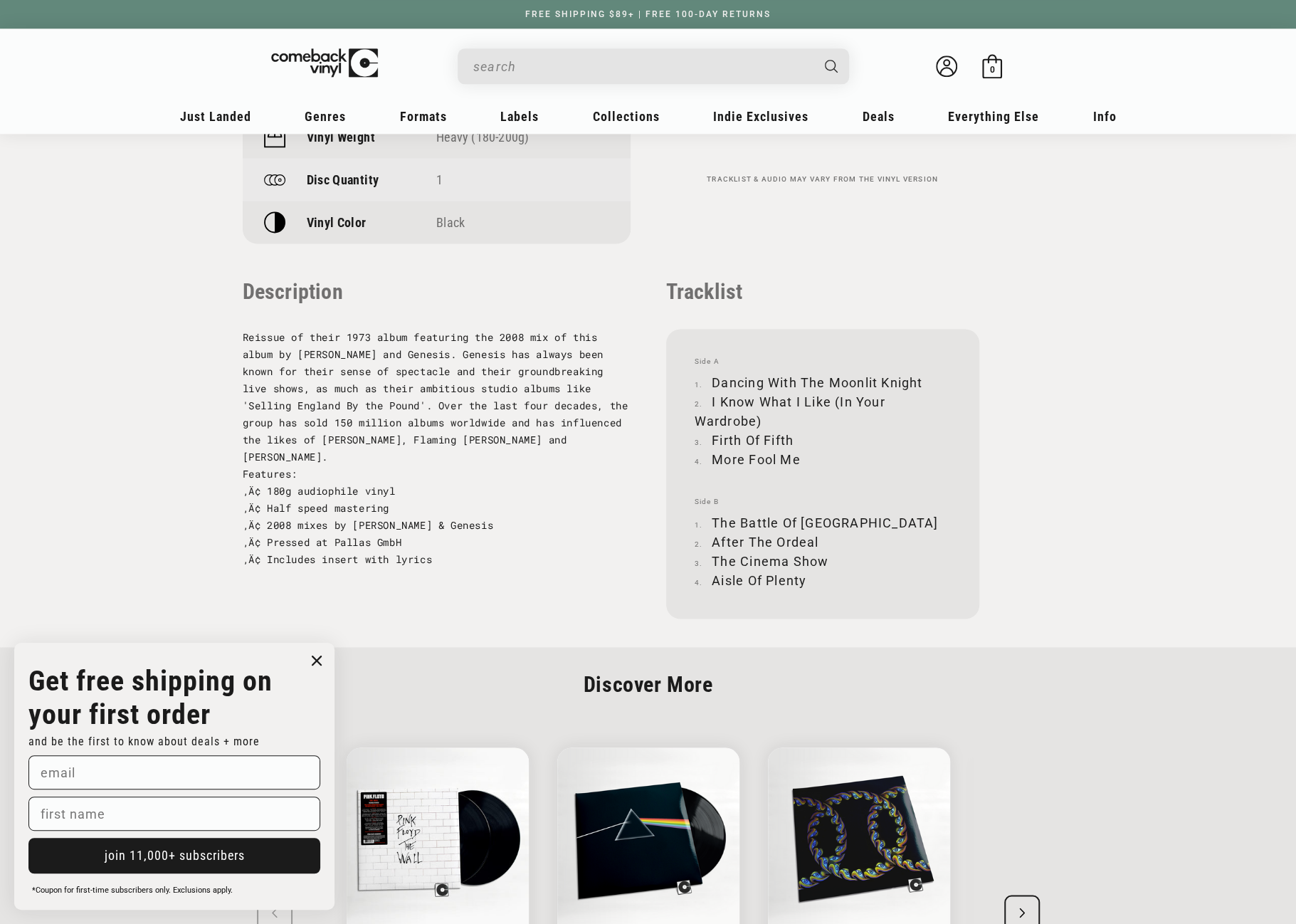
scroll to position [1281, 0]
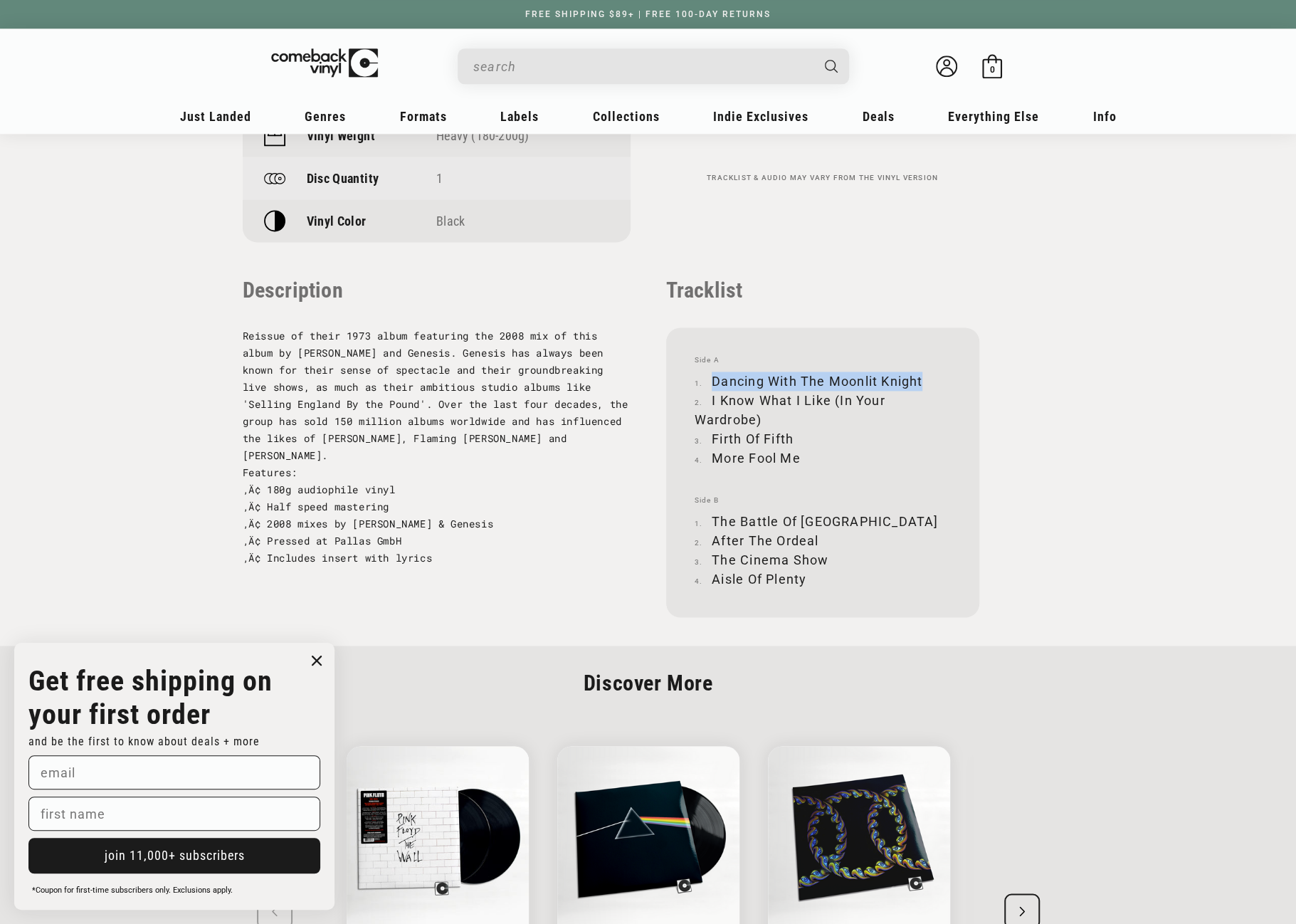
drag, startPoint x: 713, startPoint y: 378, endPoint x: 925, endPoint y: 371, distance: 212.1
click at [925, 372] on li "Dancing With The Moonlit Knight" at bounding box center [823, 381] width 256 height 19
copy li "Dancing With The Moonlit Knight"
drag, startPoint x: 712, startPoint y: 398, endPoint x: 762, endPoint y: 417, distance: 53.5
click at [762, 417] on li "I Know What I Like (In Your Wardrobe)" at bounding box center [823, 410] width 256 height 38
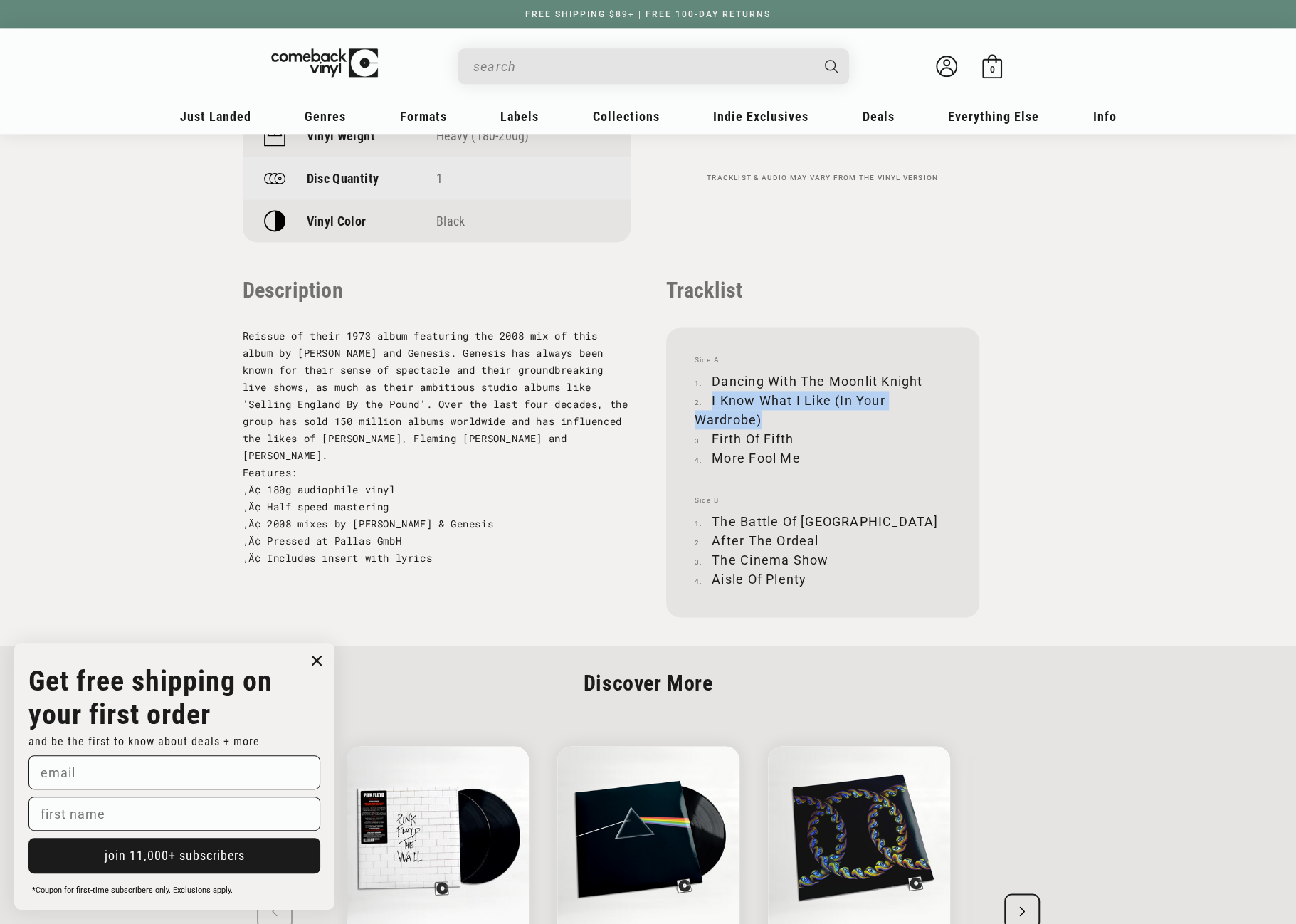
copy li "I Know What I Like (In Your Wardrobe)"
drag, startPoint x: 712, startPoint y: 438, endPoint x: 793, endPoint y: 435, distance: 81.1
click at [793, 435] on li "Firth Of Fifth" at bounding box center [823, 438] width 256 height 19
copy li "Firth Of Fifth"
drag, startPoint x: 712, startPoint y: 455, endPoint x: 800, endPoint y: 459, distance: 88.1
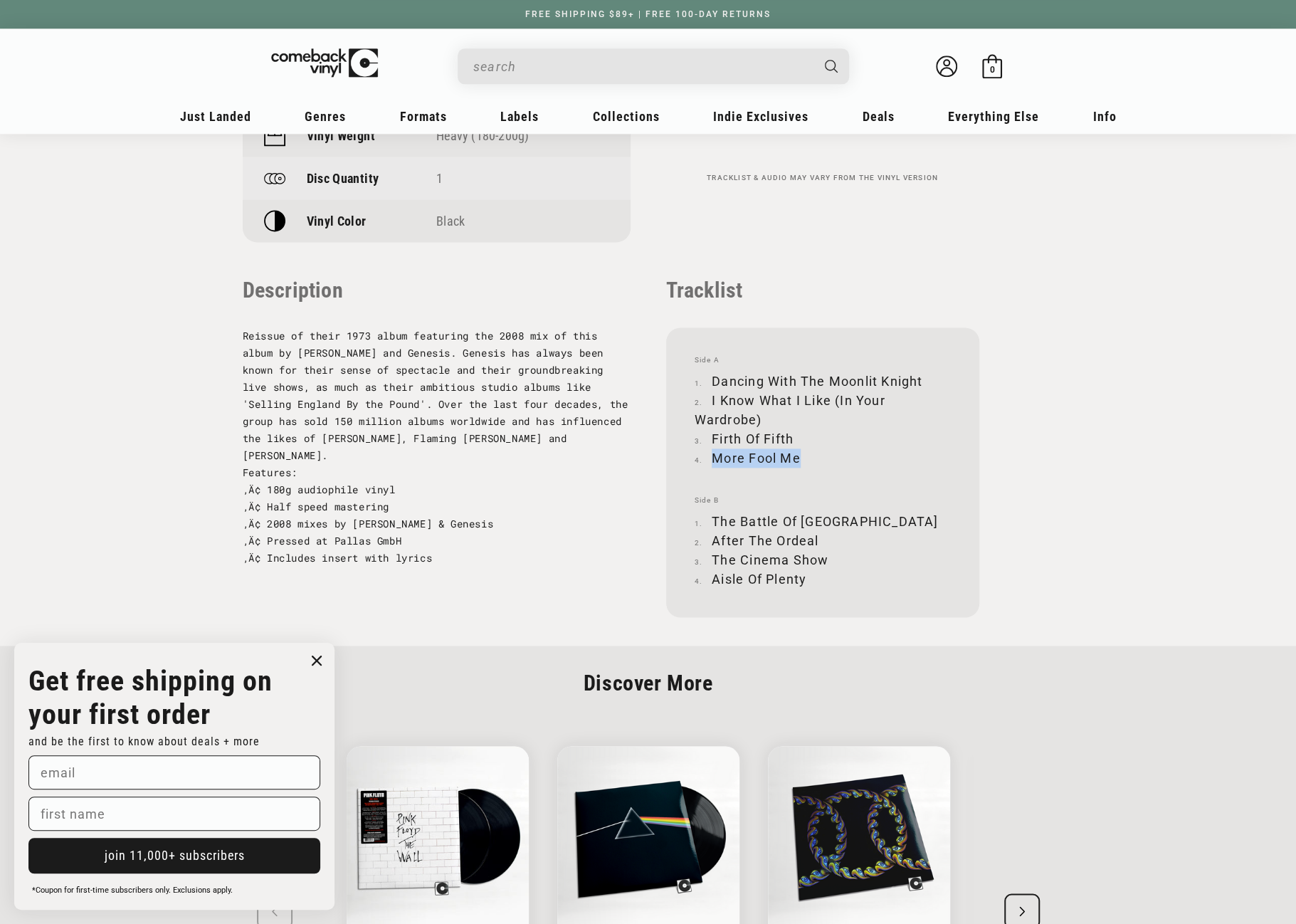
click at [800, 459] on li "More Fool Me" at bounding box center [823, 458] width 256 height 19
copy li "More Fool Me"
drag, startPoint x: 712, startPoint y: 518, endPoint x: 889, endPoint y: 516, distance: 177.0
click at [889, 516] on li "The Battle Of Epping Forest" at bounding box center [823, 521] width 256 height 19
copy li "The Battle Of Epping Forest"
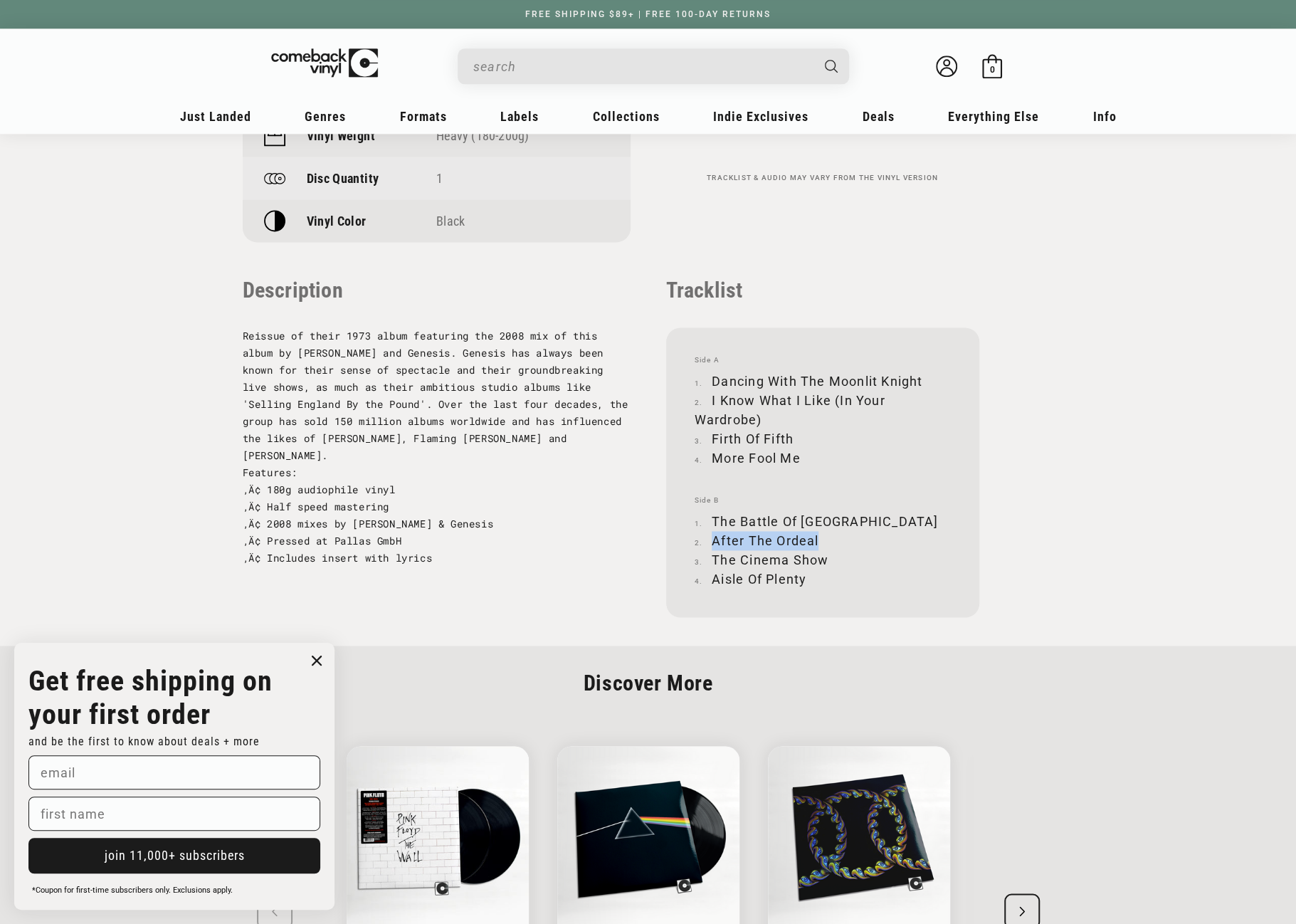
drag, startPoint x: 713, startPoint y: 540, endPoint x: 823, endPoint y: 540, distance: 110.0
click at [823, 540] on li "After The Ordeal" at bounding box center [823, 541] width 256 height 19
copy li "After The Ordeal"
drag, startPoint x: 714, startPoint y: 559, endPoint x: 823, endPoint y: 558, distance: 109.0
click at [823, 558] on li "The Cinema Show" at bounding box center [823, 560] width 256 height 19
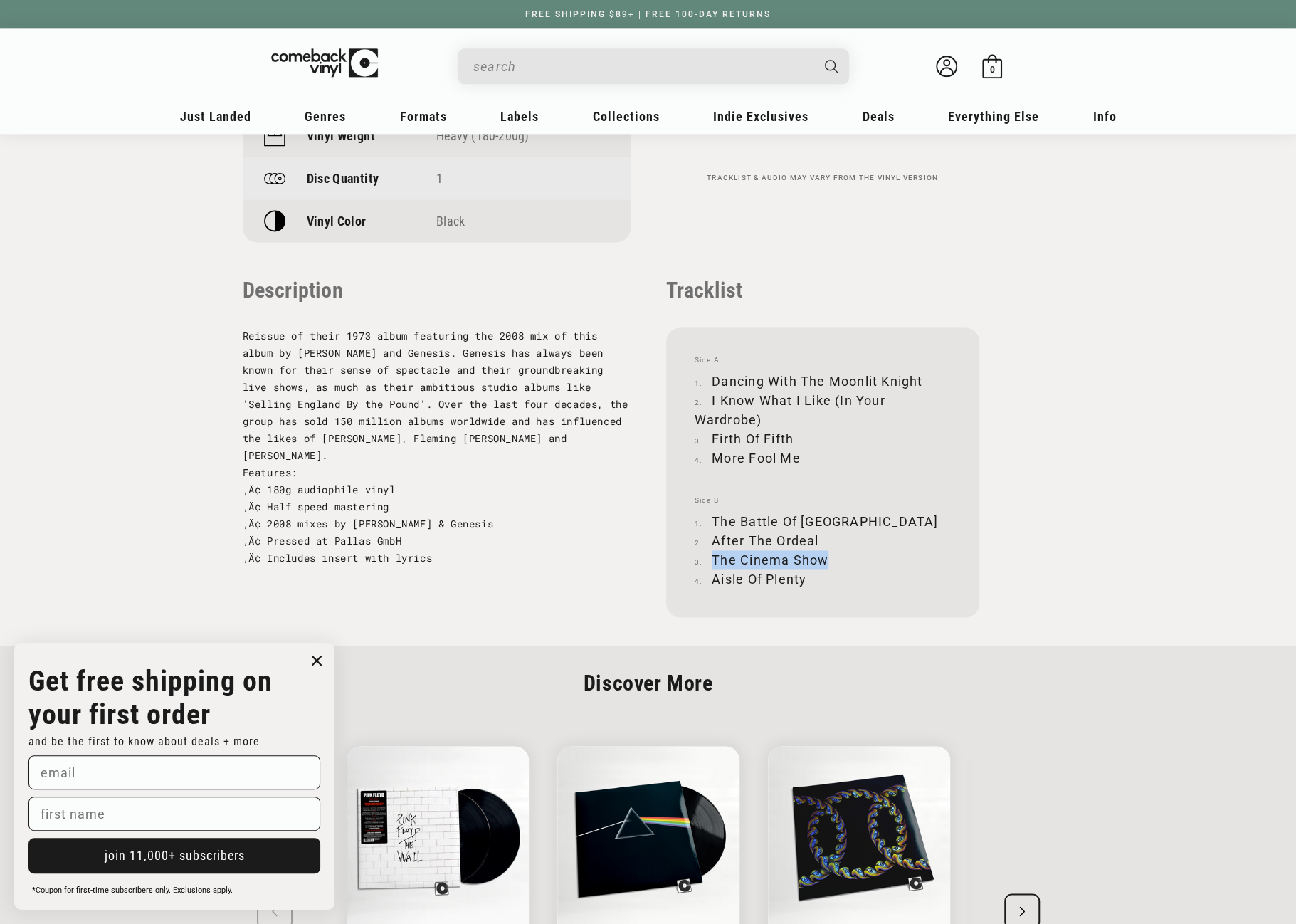
copy li "The Cinema Show"
drag, startPoint x: 714, startPoint y: 579, endPoint x: 804, endPoint y: 588, distance: 90.4
click at [804, 588] on li "Aisle Of Plenty" at bounding box center [823, 579] width 256 height 19
copy li "Aisle Of Plenty"
click at [608, 61] on input "When autocomplete results are available use up and down arrows to review and en…" at bounding box center [642, 67] width 337 height 30
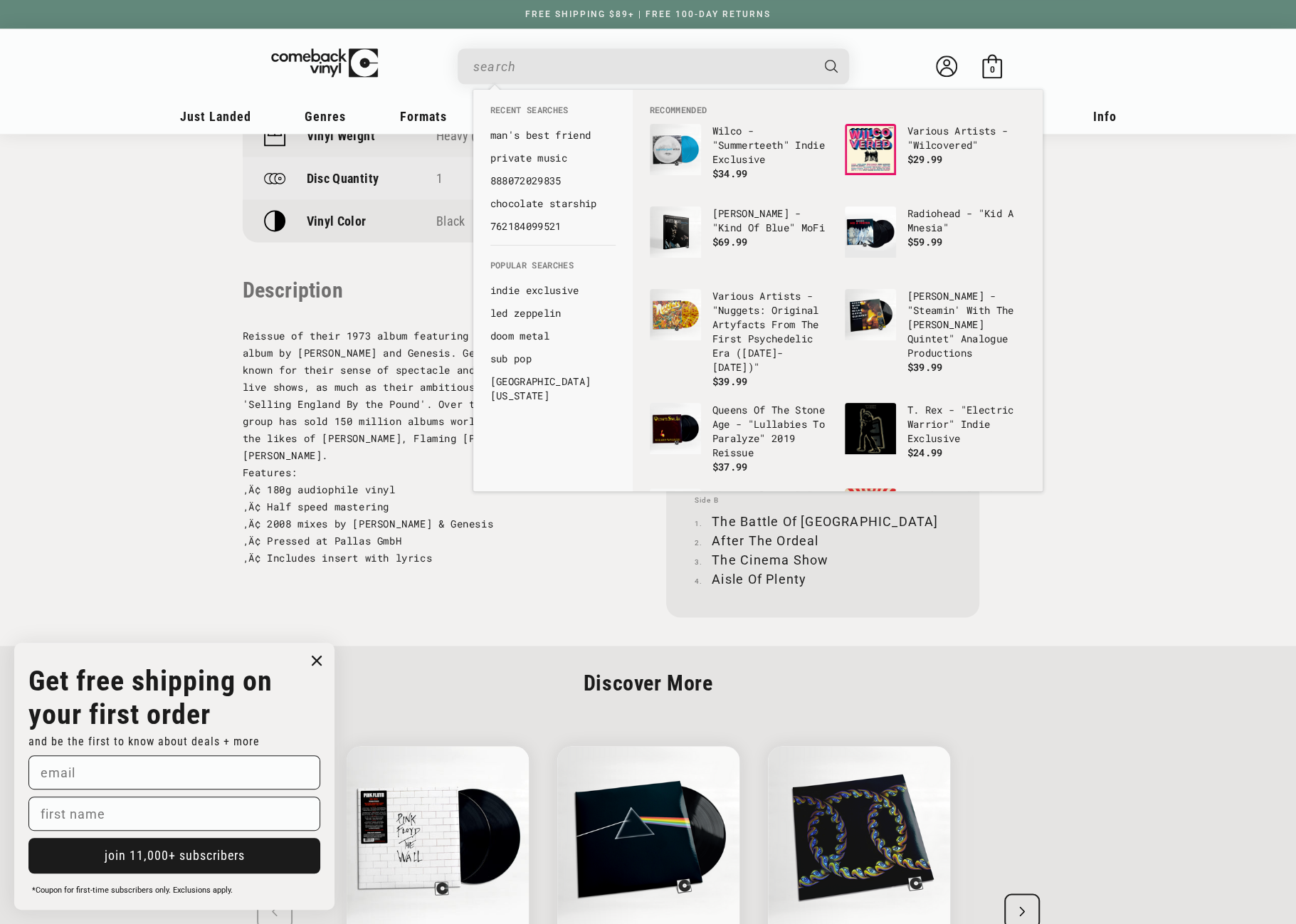
paste input "884108016350"
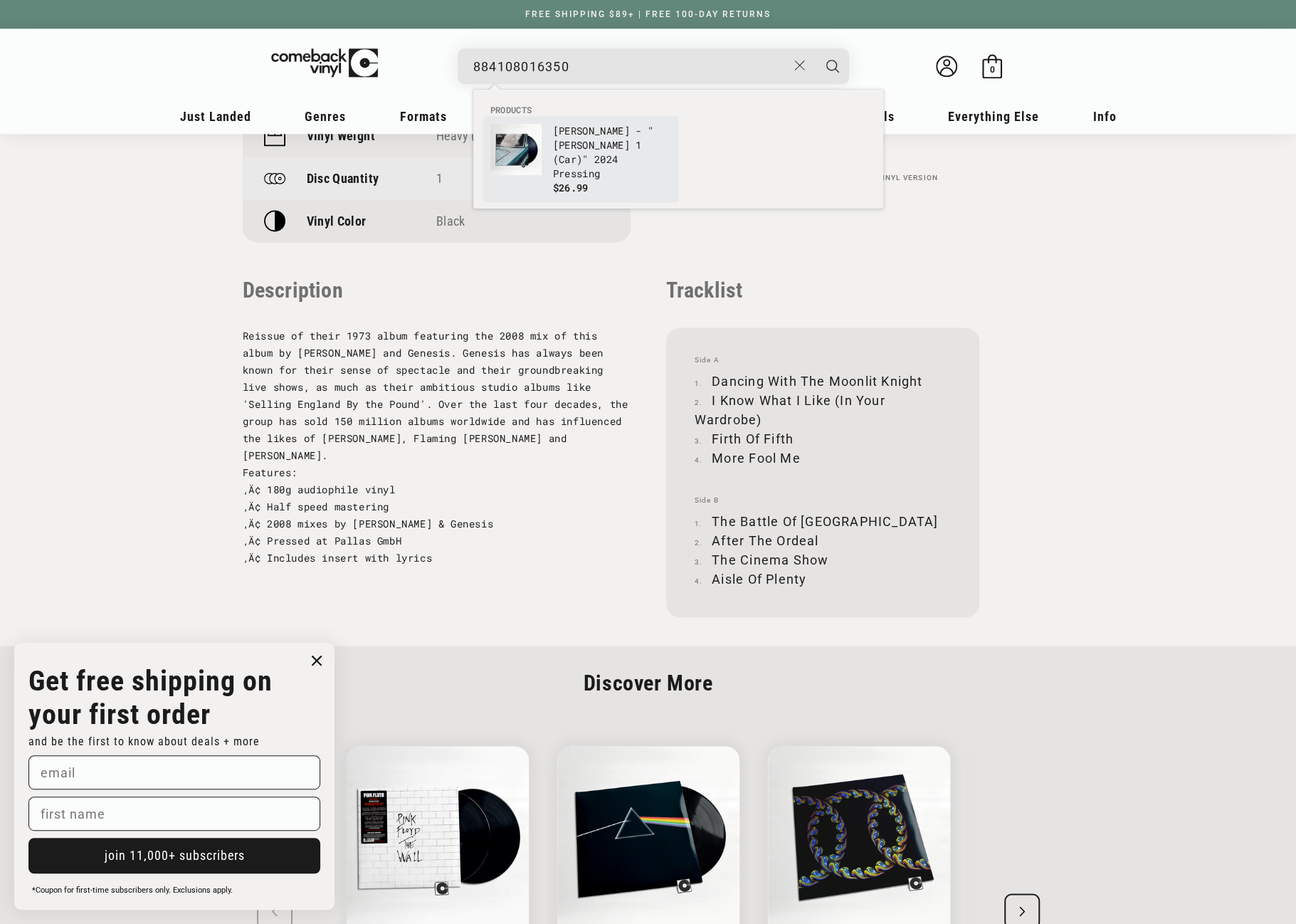
type input "884108016350"
click at [597, 140] on p "Peter Gabriel - "Peter Gabriel 1 (Car)" 2024 Pressing" at bounding box center [612, 152] width 118 height 57
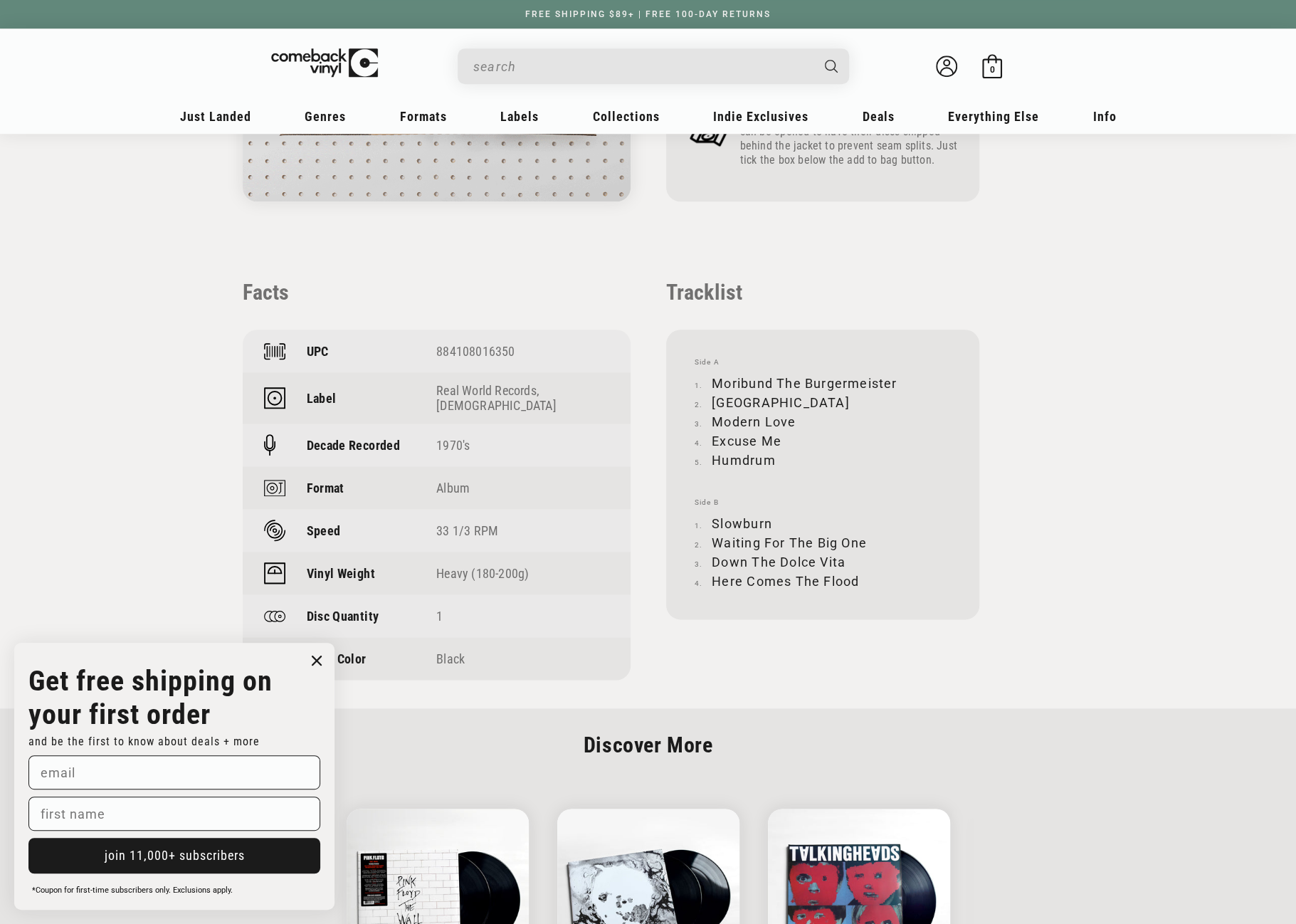
scroll to position [926, 0]
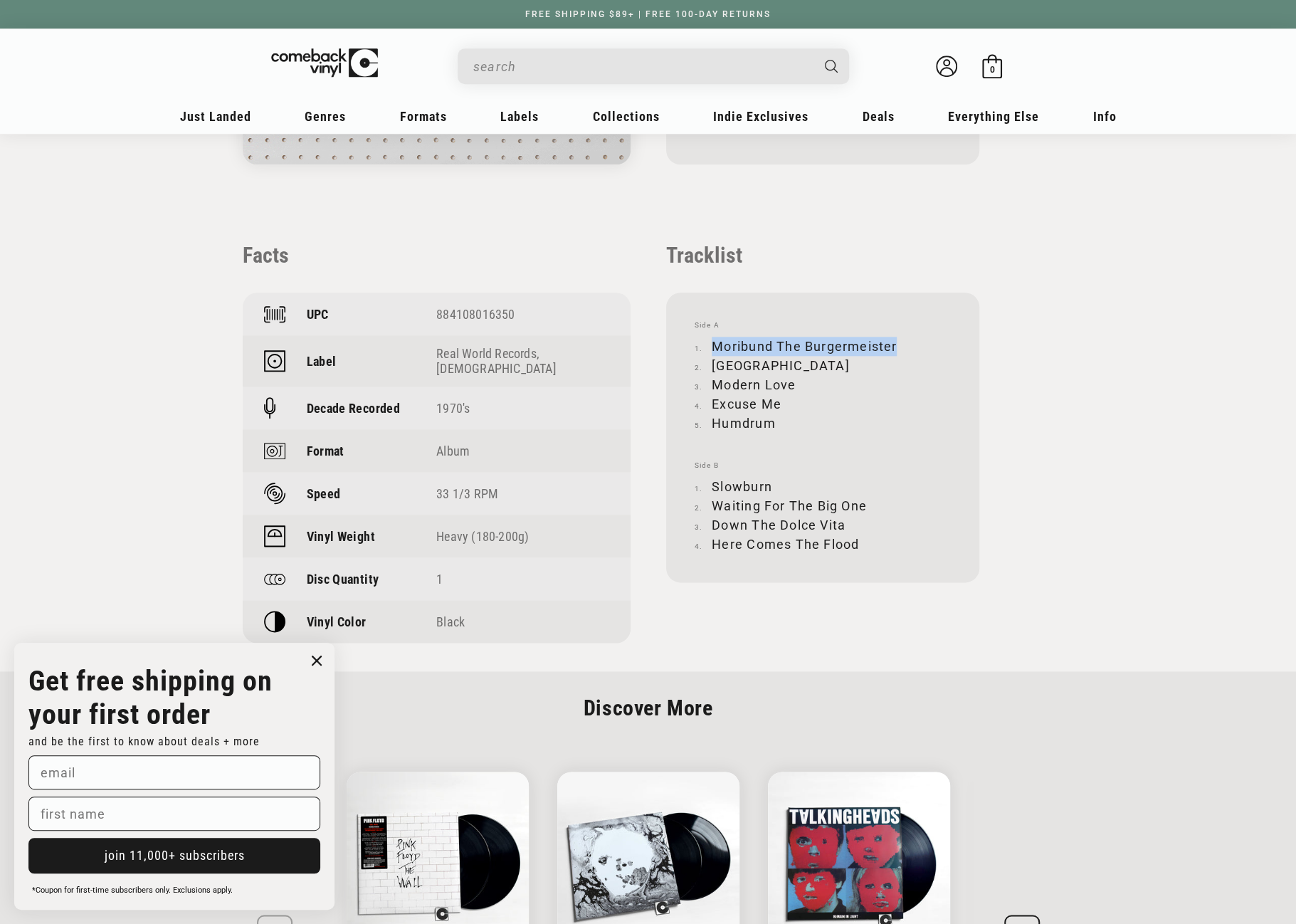
drag, startPoint x: 715, startPoint y: 347, endPoint x: 894, endPoint y: 341, distance: 179.1
click at [894, 343] on li "Moribund The Burgermeister" at bounding box center [823, 346] width 256 height 19
copy li "Moribund The Burgermeister"
drag, startPoint x: 713, startPoint y: 366, endPoint x: 793, endPoint y: 361, distance: 80.2
click at [793, 361] on li "Solsbury Hill" at bounding box center [823, 365] width 256 height 19
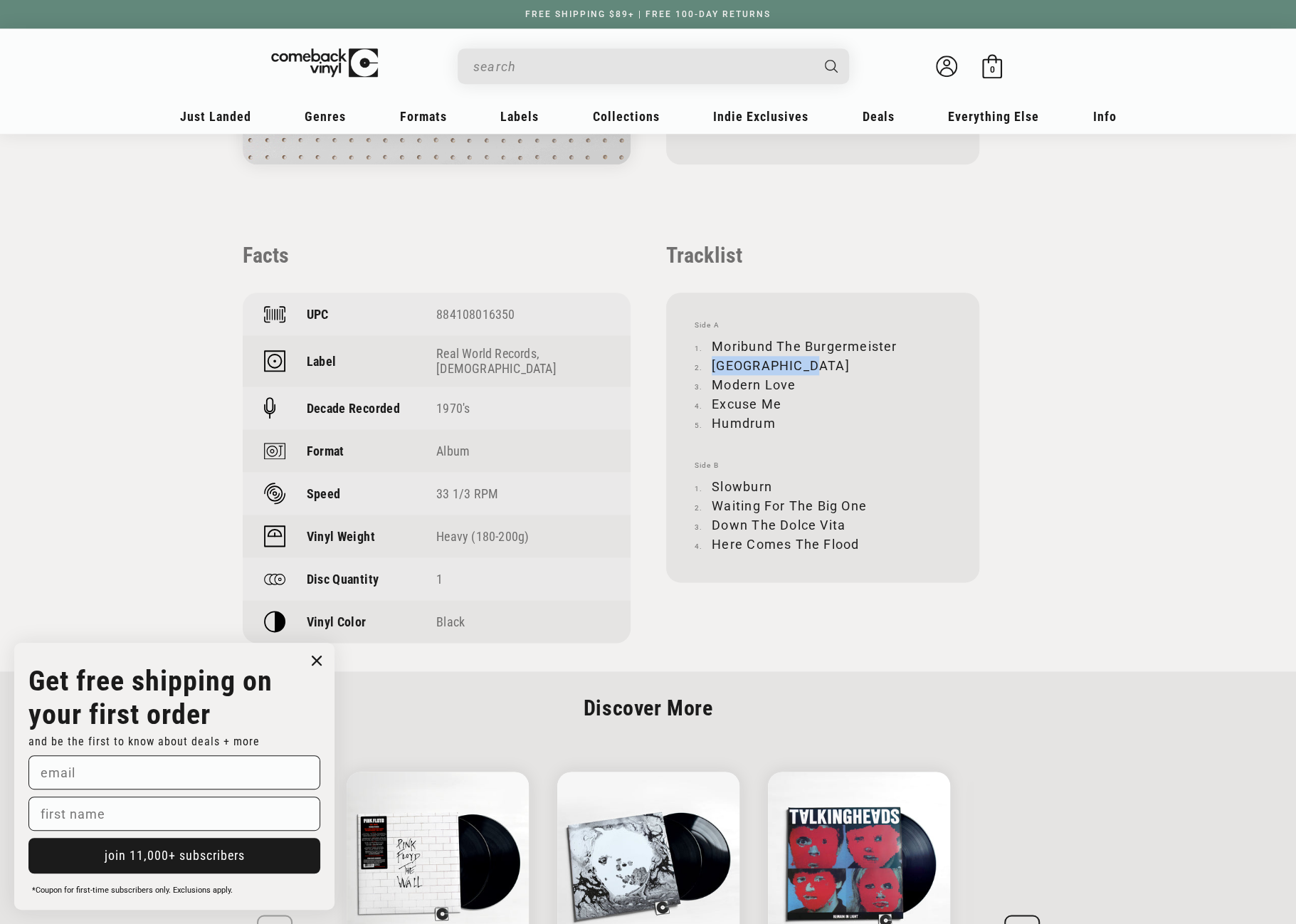
copy li "Solsbury Hill"
drag, startPoint x: 716, startPoint y: 382, endPoint x: 792, endPoint y: 381, distance: 76.0
click at [792, 381] on li "Modern Love" at bounding box center [823, 385] width 256 height 19
copy li "Modern Love"
drag, startPoint x: 713, startPoint y: 404, endPoint x: 778, endPoint y: 404, distance: 65.0
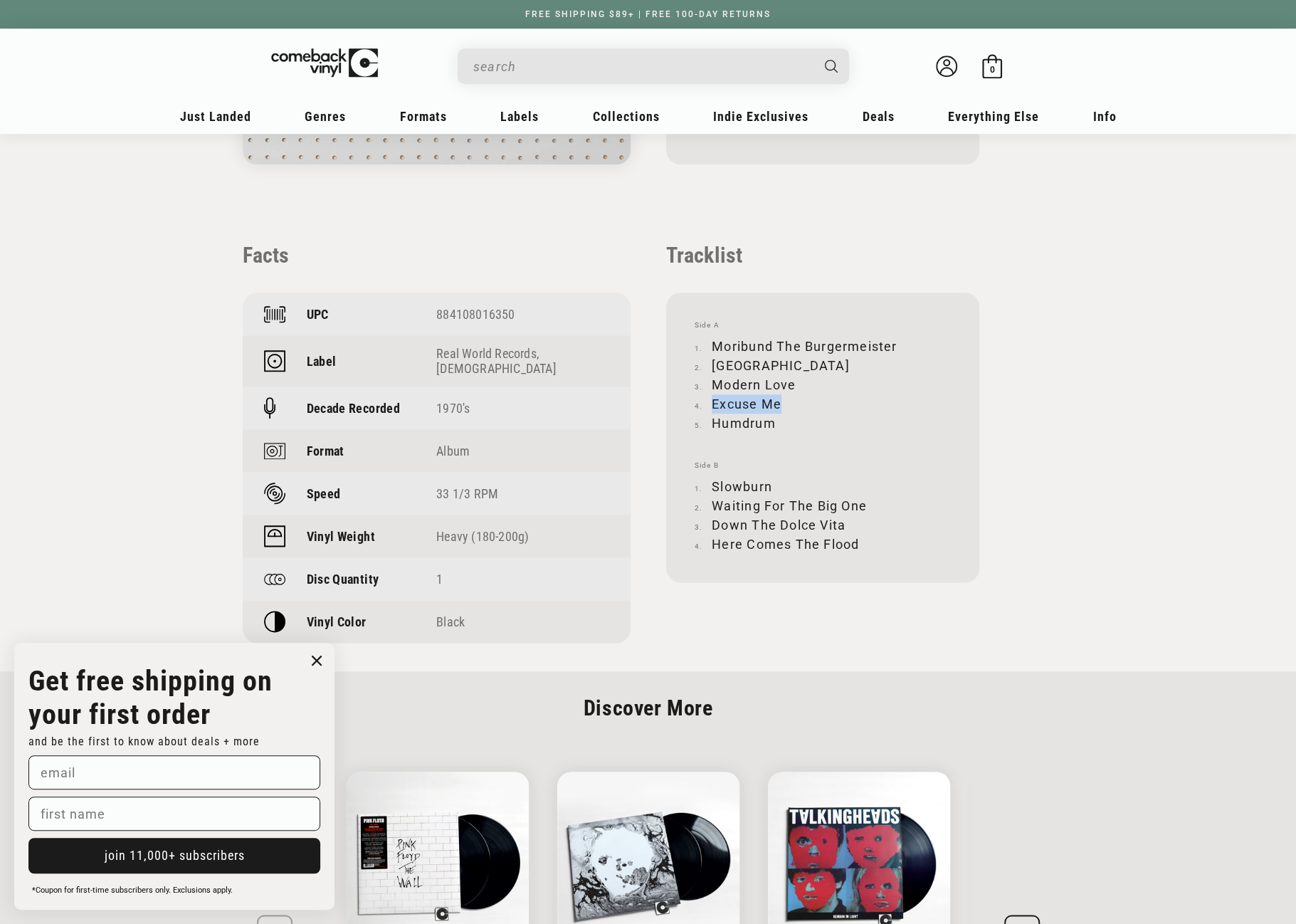
click at [778, 404] on li "Excuse Me" at bounding box center [823, 404] width 256 height 19
copy li "Excuse Me"
drag, startPoint x: 714, startPoint y: 425, endPoint x: 773, endPoint y: 424, distance: 59.0
click at [773, 424] on li "Humdrum" at bounding box center [823, 423] width 256 height 19
copy li "Humdrum"
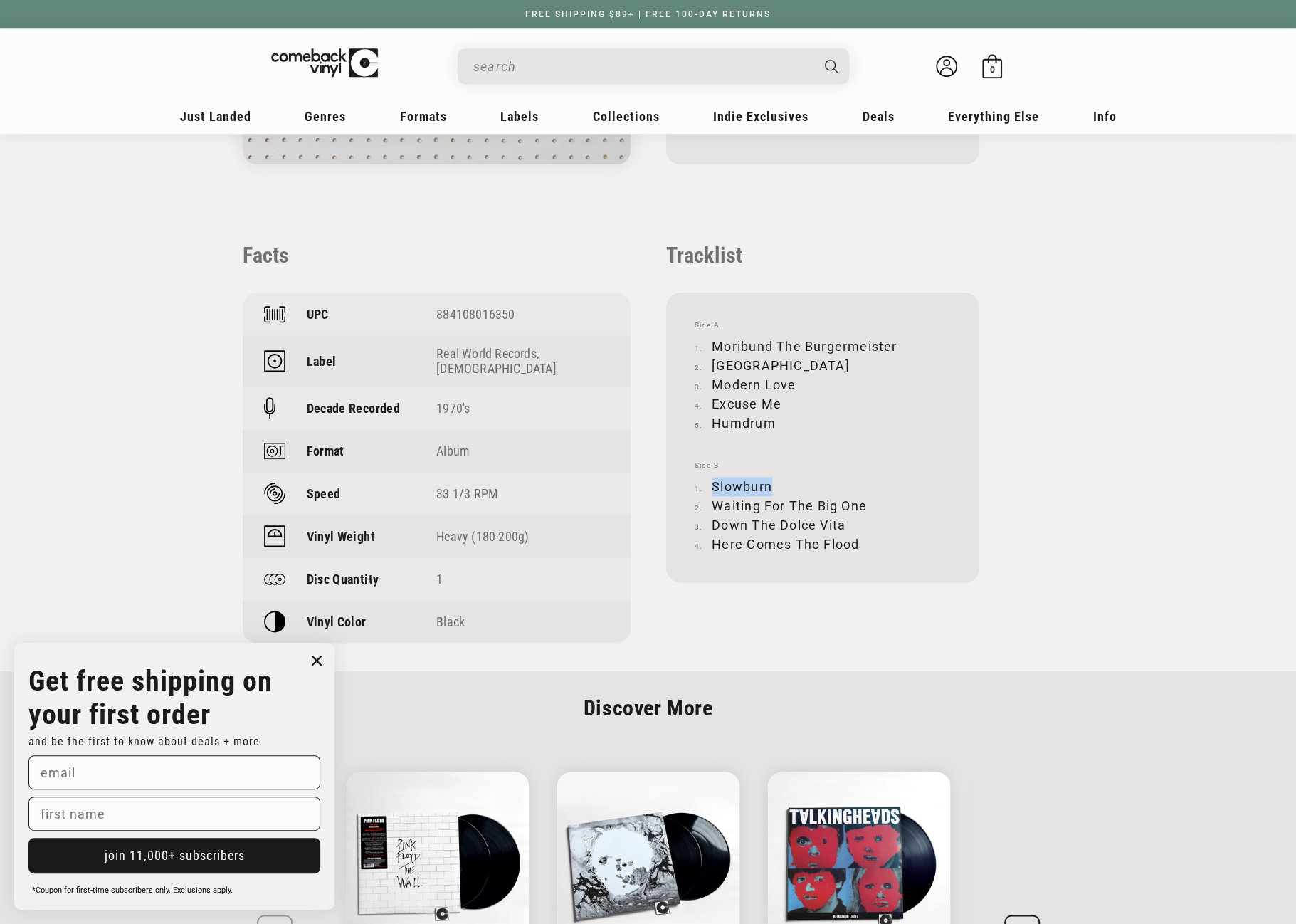
drag, startPoint x: 713, startPoint y: 482, endPoint x: 770, endPoint y: 483, distance: 57.0
click at [770, 483] on li "Slowburn" at bounding box center [823, 486] width 256 height 19
copy li "Slowburn"
drag, startPoint x: 713, startPoint y: 504, endPoint x: 866, endPoint y: 506, distance: 153.0
click at [866, 506] on li "Waiting For The Big One" at bounding box center [823, 506] width 256 height 19
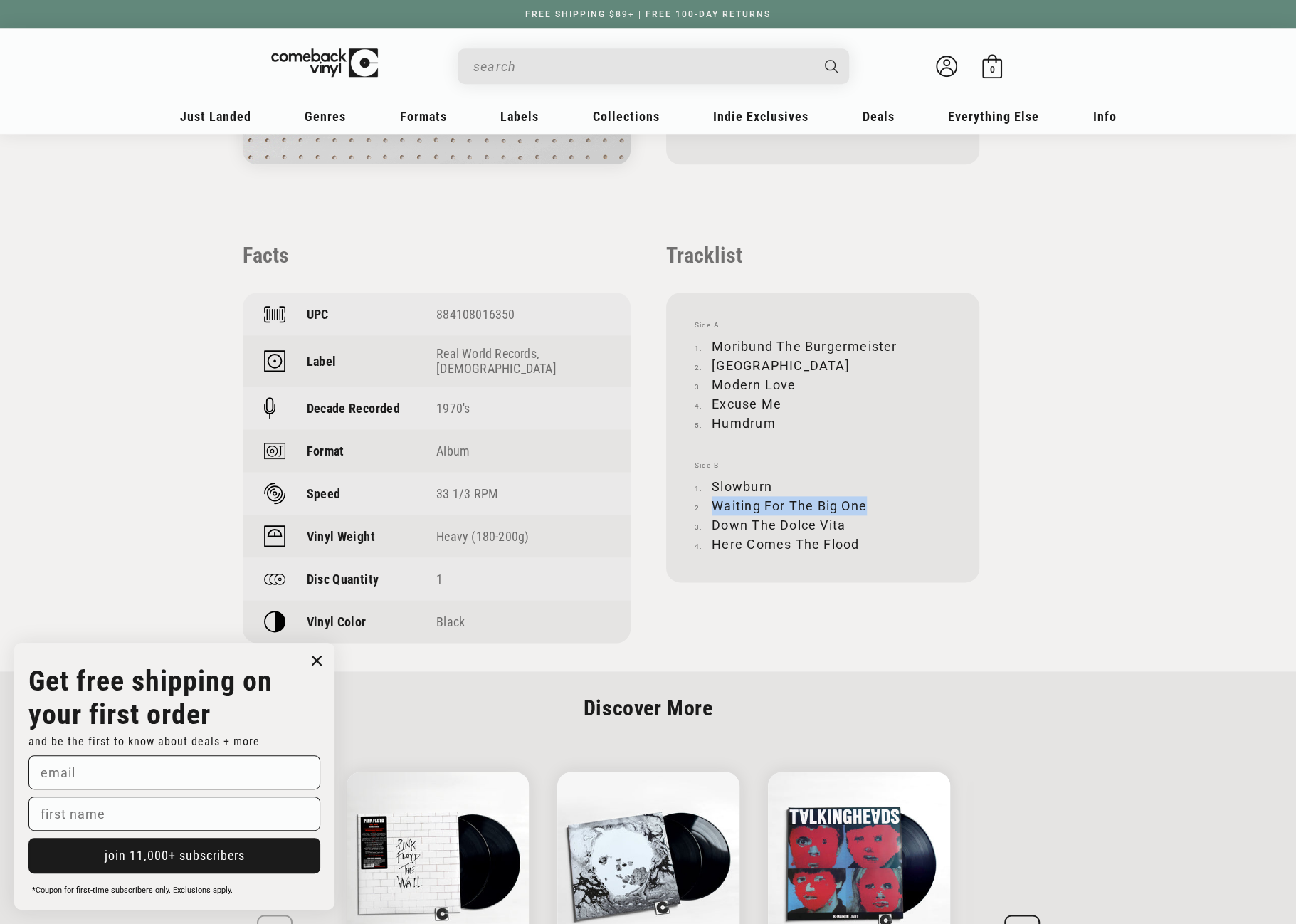
copy li "Waiting For The Big One"
drag, startPoint x: 712, startPoint y: 523, endPoint x: 842, endPoint y: 523, distance: 130.0
click at [842, 523] on li "Down The Dolce Vita" at bounding box center [823, 525] width 256 height 19
copy li "Down The Dolce Vita"
drag, startPoint x: 713, startPoint y: 542, endPoint x: 855, endPoint y: 542, distance: 142.0
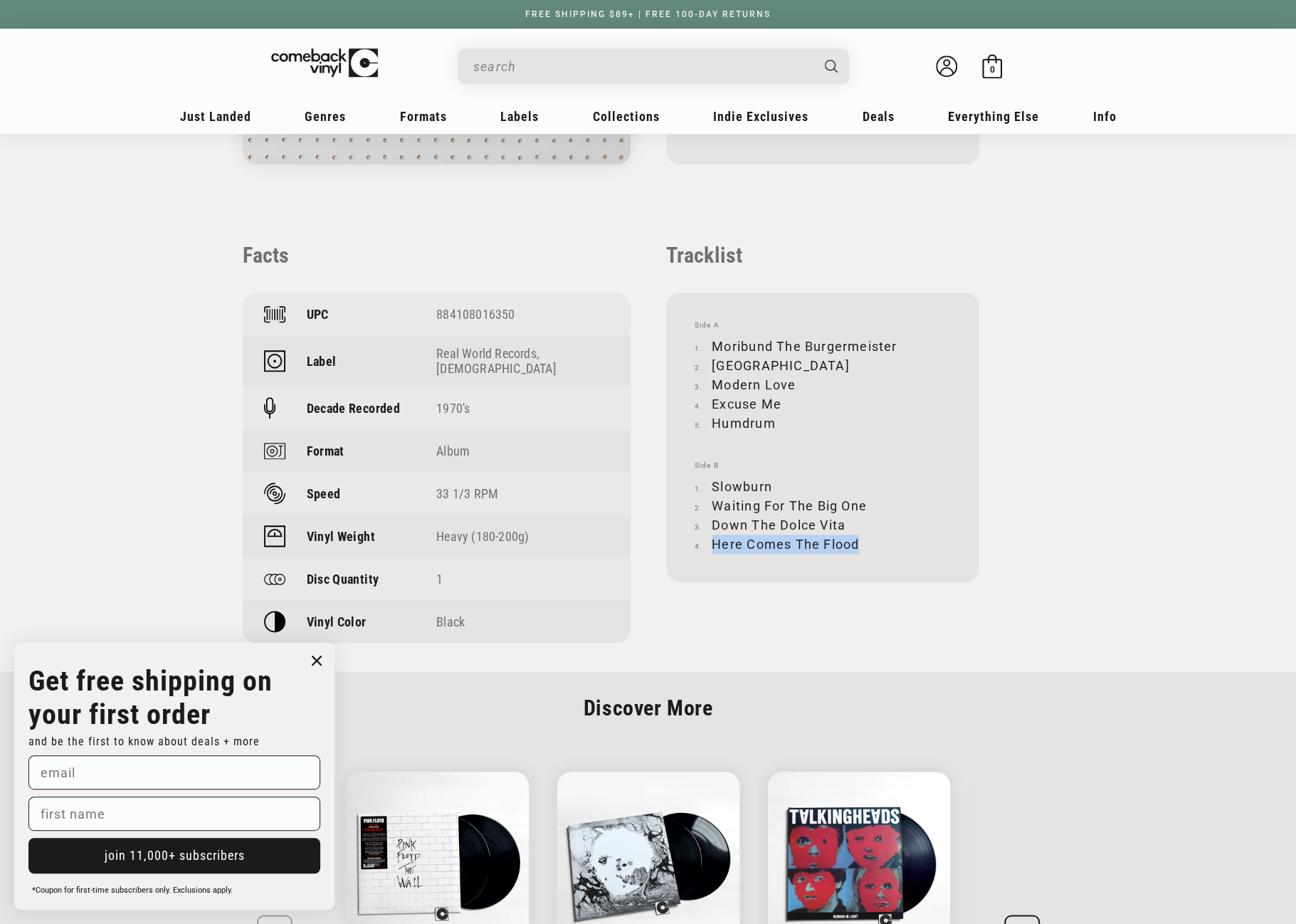
click at [855, 542] on li "Here Comes The Flood" at bounding box center [823, 544] width 256 height 19
copy li "Here Comes The Flood"
click at [544, 65] on input "When autocomplete results are available use up and down arrows to review and en…" at bounding box center [642, 67] width 337 height 30
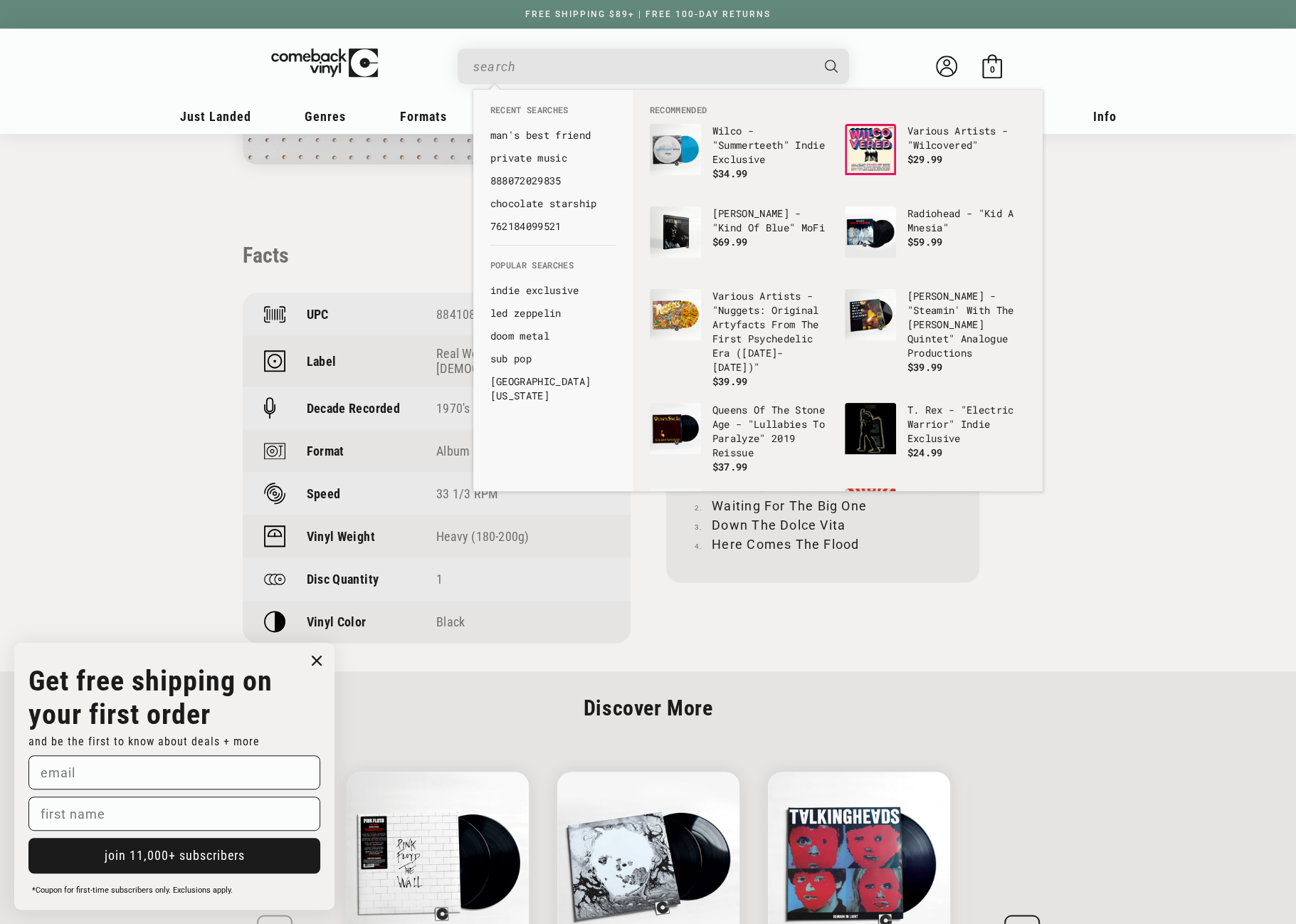
paste input "720841301615"
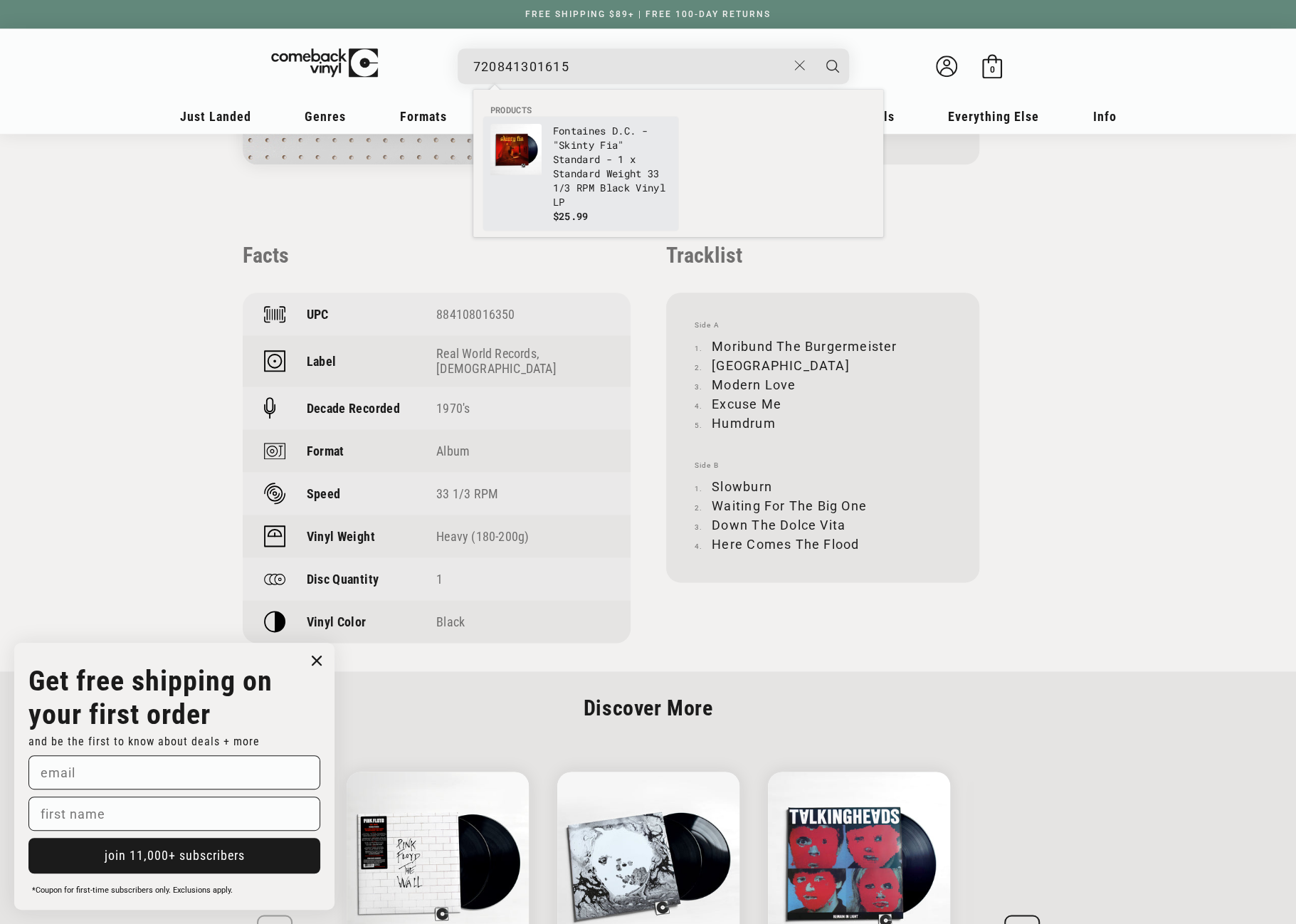
type input "720841301615"
click at [531, 152] on img "Products" at bounding box center [516, 149] width 51 height 51
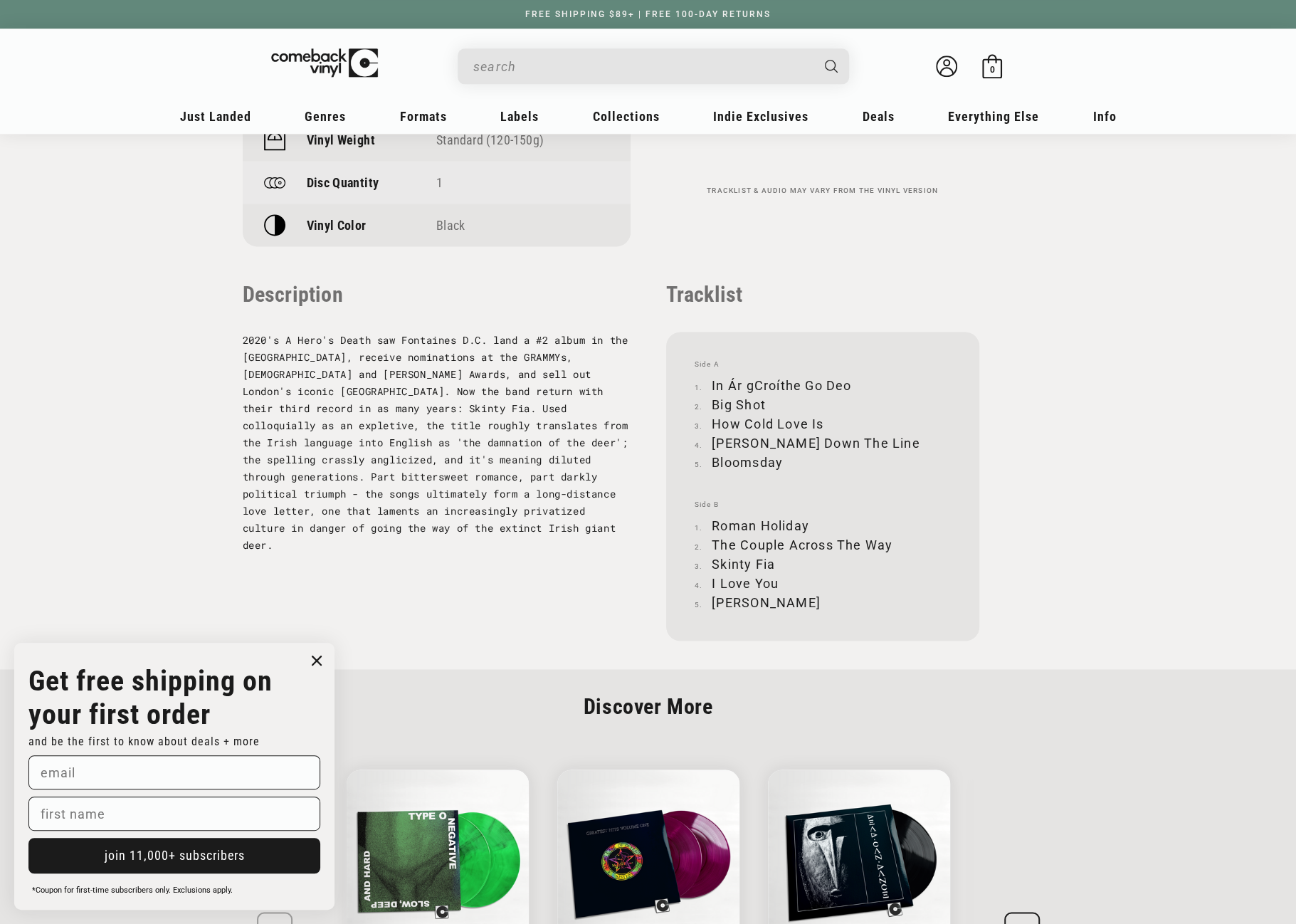
scroll to position [1281, 0]
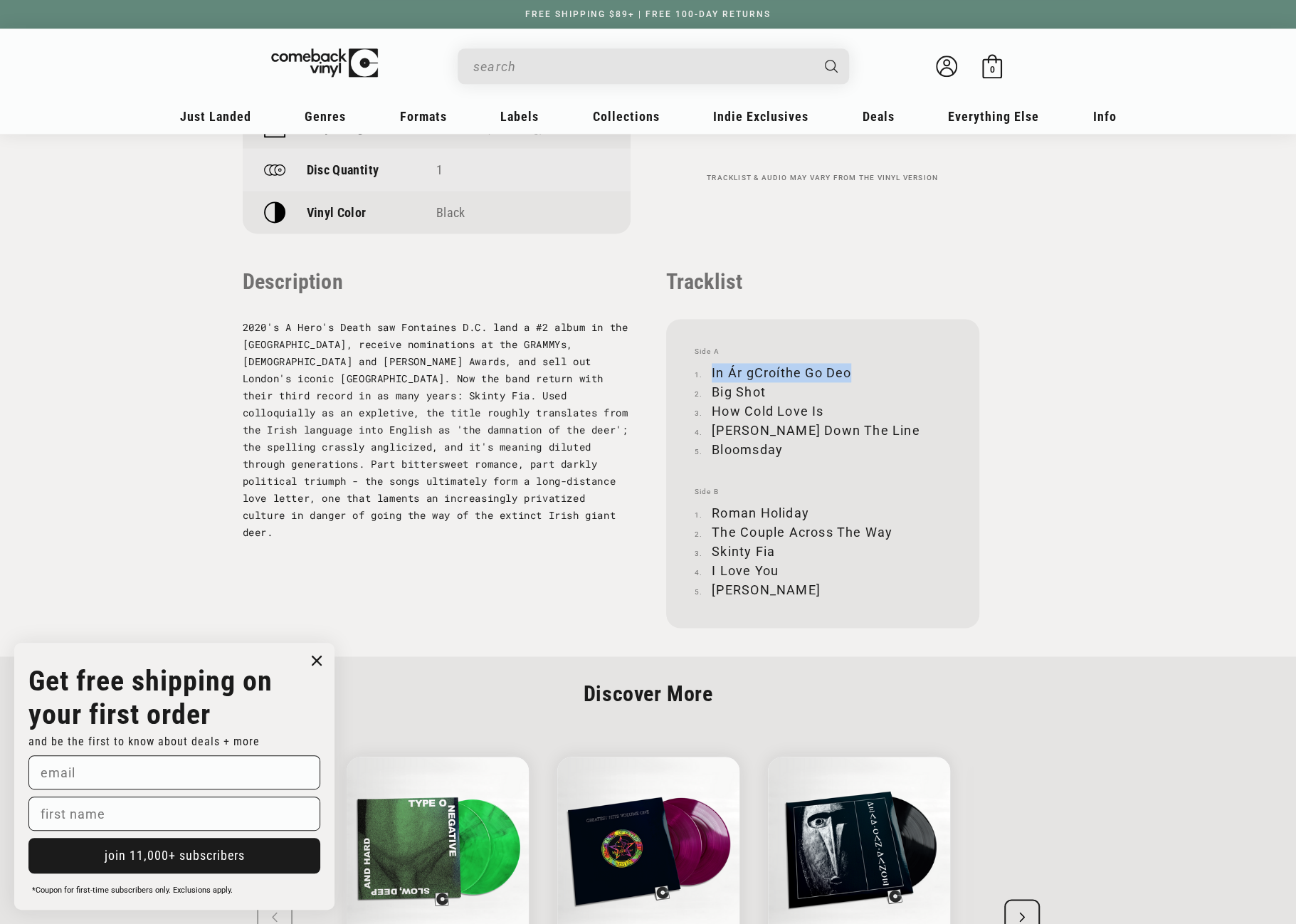
drag, startPoint x: 712, startPoint y: 373, endPoint x: 854, endPoint y: 367, distance: 142.1
click at [854, 367] on li "In Ár gCroíthe Go Deo" at bounding box center [823, 372] width 256 height 19
copy li "In Ár gCroíthe Go Deo"
drag, startPoint x: 713, startPoint y: 389, endPoint x: 766, endPoint y: 384, distance: 53.2
click at [766, 384] on li "Big Shot" at bounding box center [823, 392] width 256 height 19
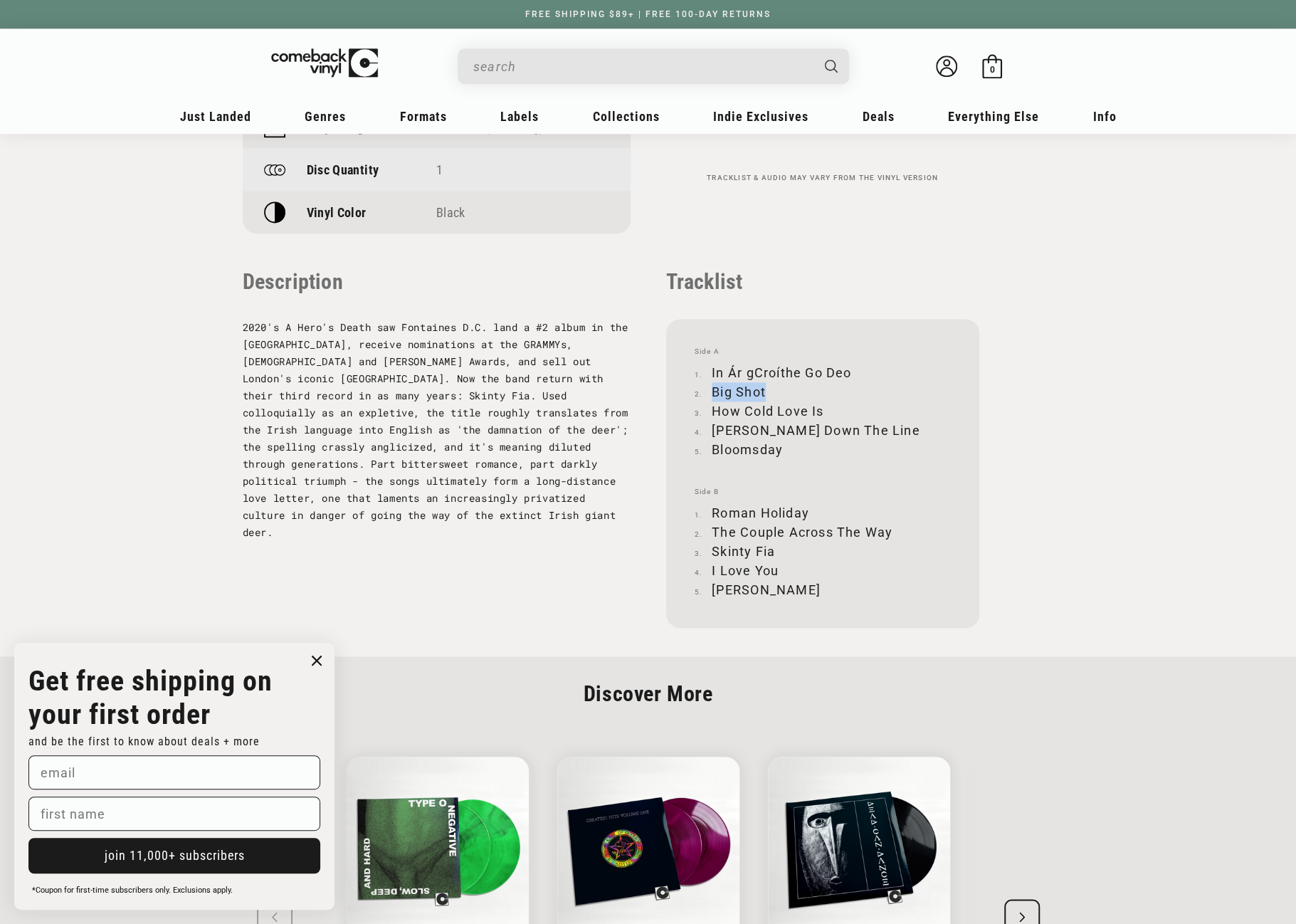
copy li "Big Shot"
drag, startPoint x: 714, startPoint y: 406, endPoint x: 821, endPoint y: 406, distance: 107.0
click at [821, 406] on li "How Cold Love Is" at bounding box center [823, 411] width 256 height 19
copy li "How Cold Love Is"
drag, startPoint x: 713, startPoint y: 431, endPoint x: 850, endPoint y: 432, distance: 137.0
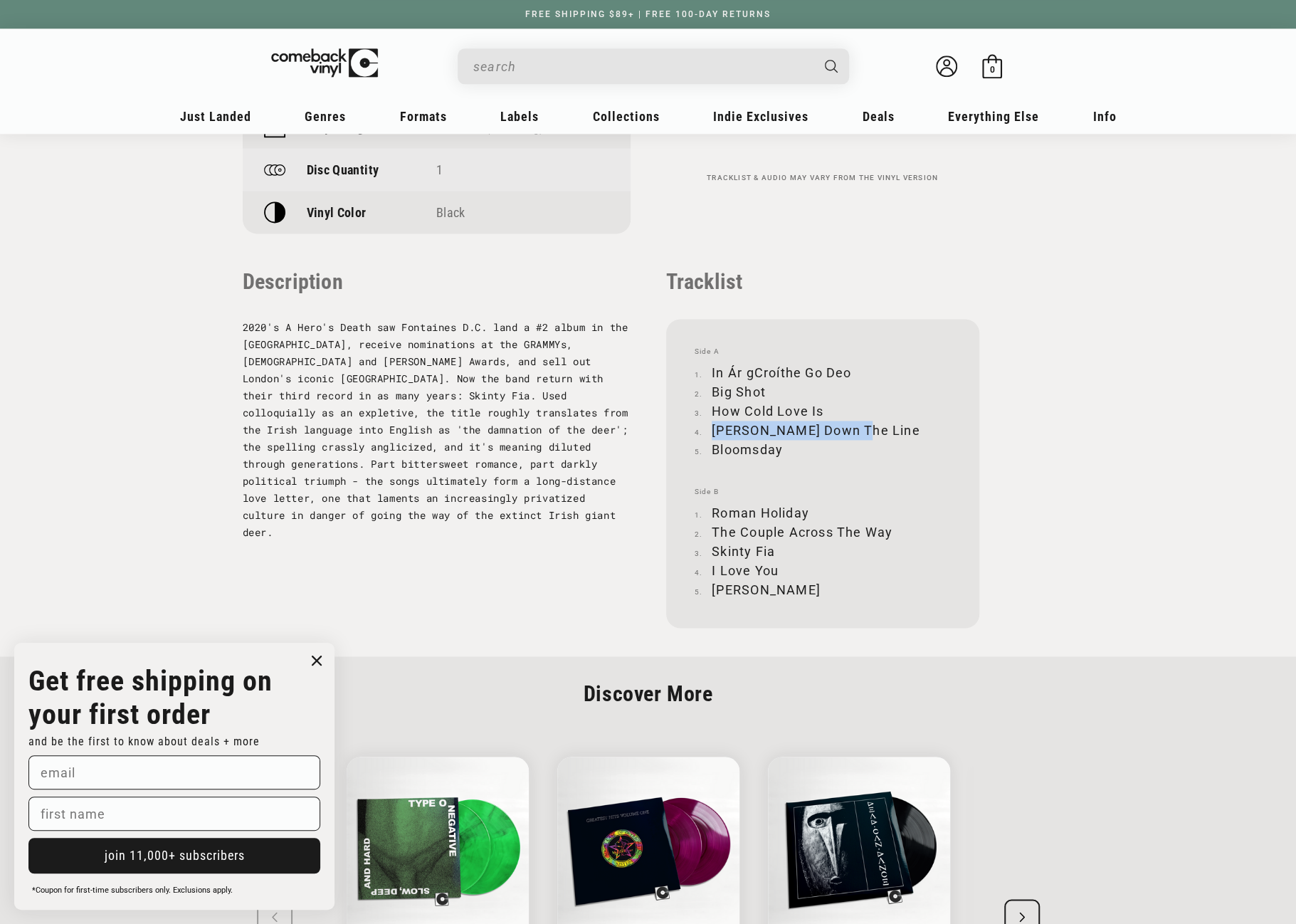
click at [850, 432] on li "[PERSON_NAME] Down The Line" at bounding box center [823, 430] width 256 height 19
copy li "[PERSON_NAME] Down The Line"
drag, startPoint x: 714, startPoint y: 447, endPoint x: 781, endPoint y: 448, distance: 67.0
click at [781, 448] on li "Bloomsday" at bounding box center [823, 449] width 256 height 19
copy li "Bloomsday"
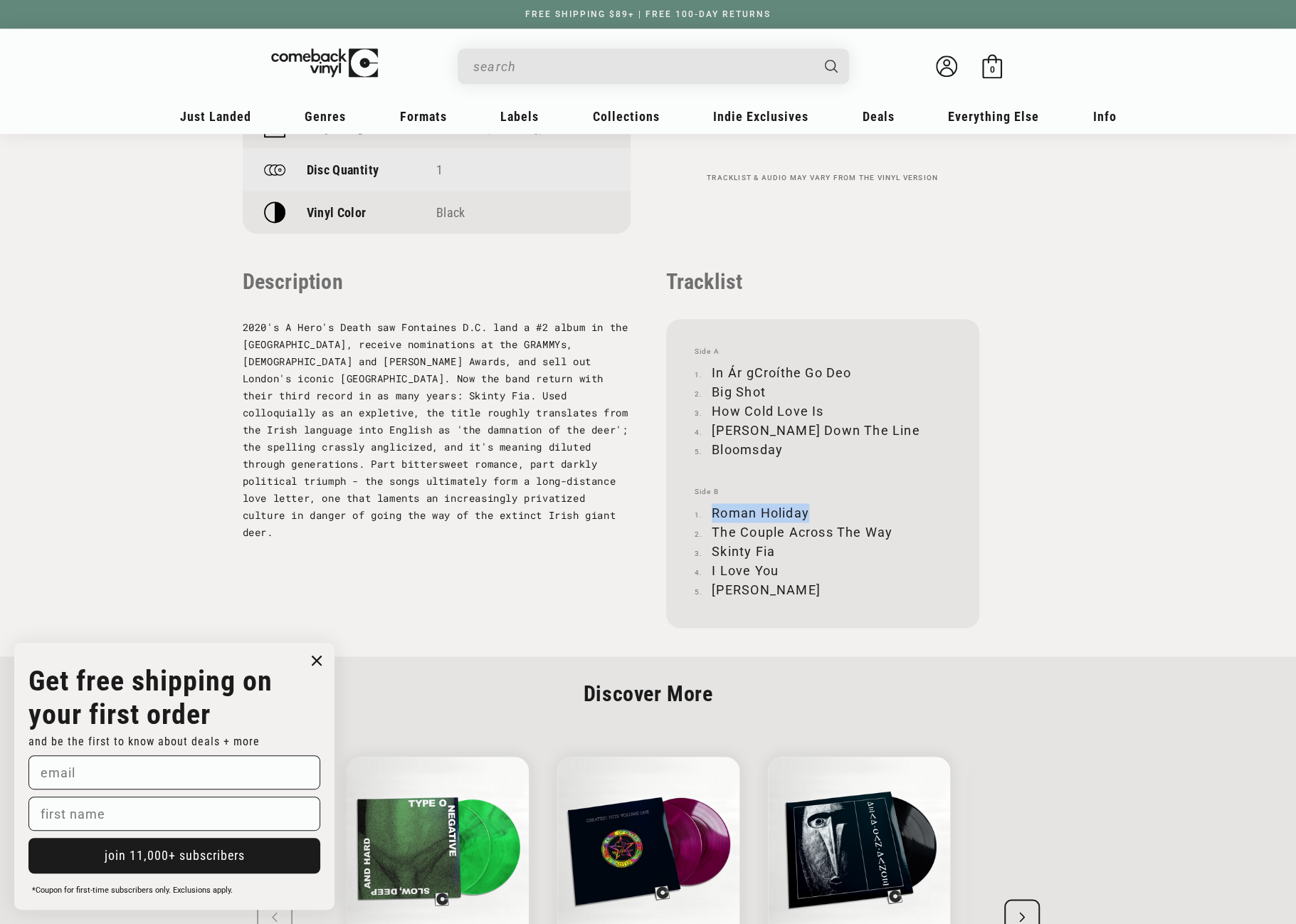
drag, startPoint x: 817, startPoint y: 512, endPoint x: 715, endPoint y: 514, distance: 102.0
click at [715, 514] on li "Roman Holiday" at bounding box center [823, 513] width 256 height 19
copy li "Roman Holiday"
drag, startPoint x: 712, startPoint y: 531, endPoint x: 893, endPoint y: 528, distance: 181.0
click at [893, 528] on li "The Couple Across The Way" at bounding box center [823, 532] width 256 height 19
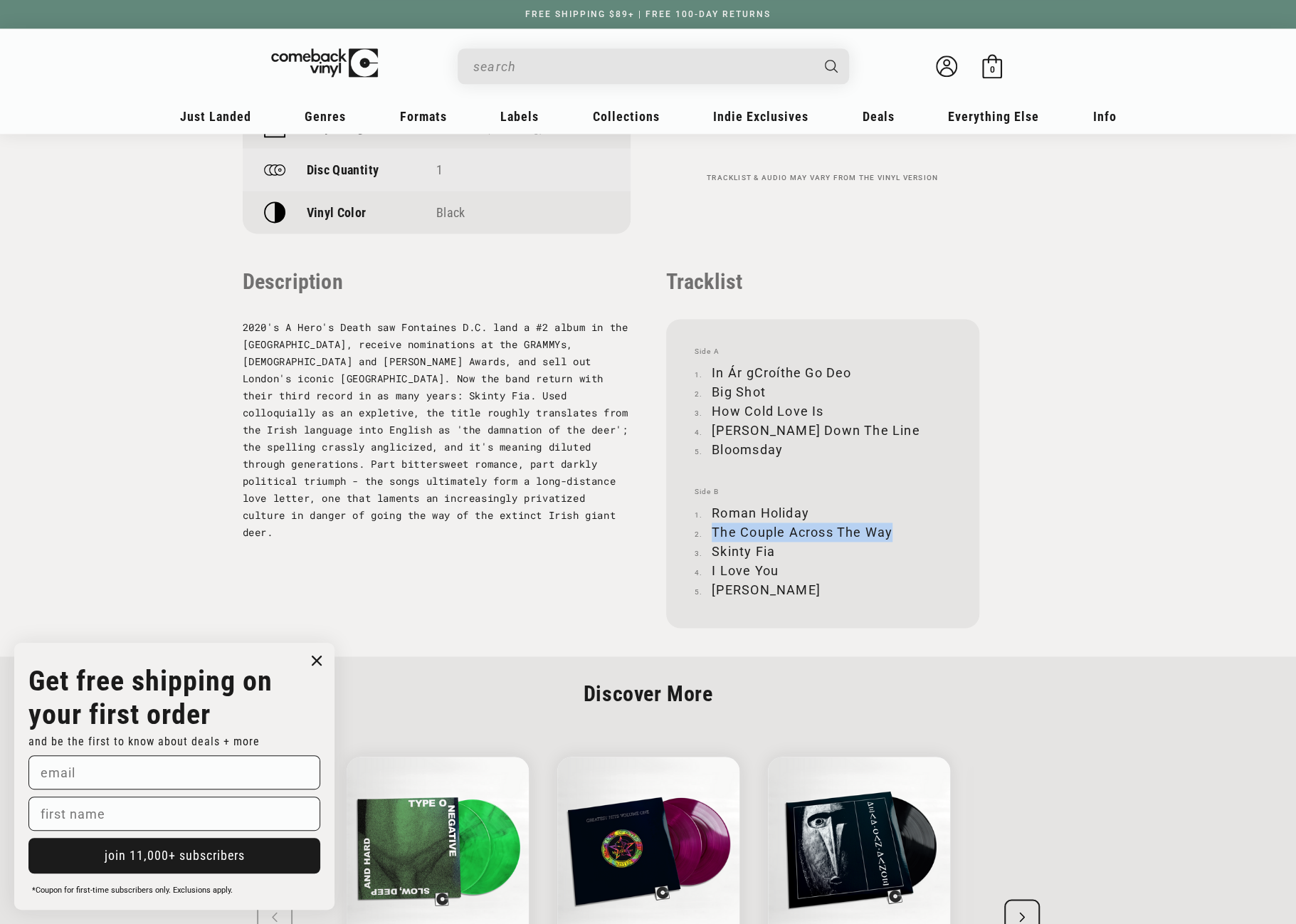
copy li "The Couple Across The Way"
drag, startPoint x: 715, startPoint y: 553, endPoint x: 772, endPoint y: 550, distance: 57.1
click at [772, 550] on li "Skinty Fia" at bounding box center [823, 551] width 256 height 19
copy li "Skinty Fia"
drag, startPoint x: 712, startPoint y: 570, endPoint x: 778, endPoint y: 570, distance: 66.0
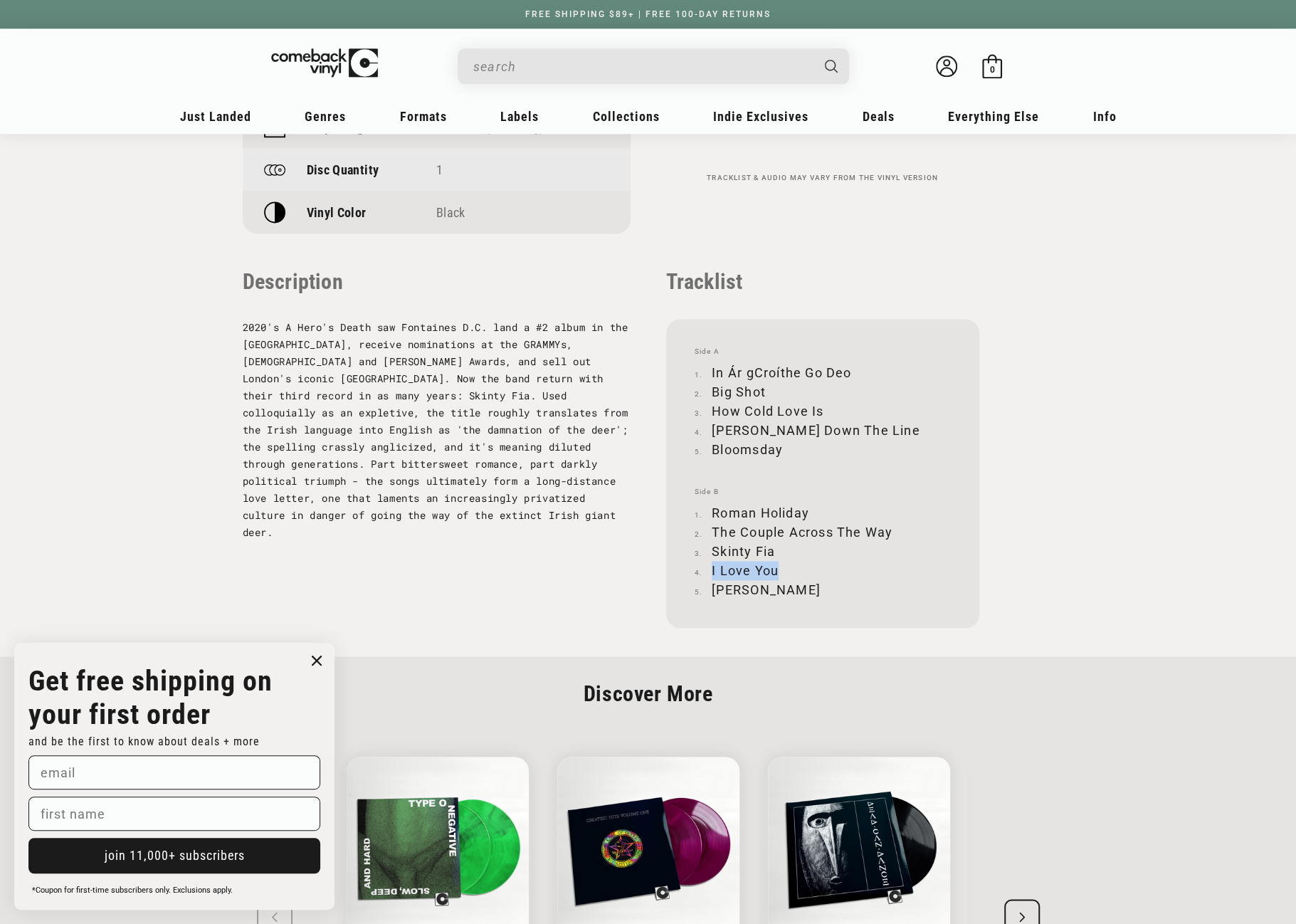
click at [778, 570] on li "I Love You" at bounding box center [823, 570] width 256 height 19
copy li "I Love You"
drag, startPoint x: 713, startPoint y: 588, endPoint x: 765, endPoint y: 589, distance: 52.0
click at [765, 589] on li "[PERSON_NAME]" at bounding box center [823, 590] width 256 height 19
copy li "[PERSON_NAME]"
